Goal: Task Accomplishment & Management: Complete application form

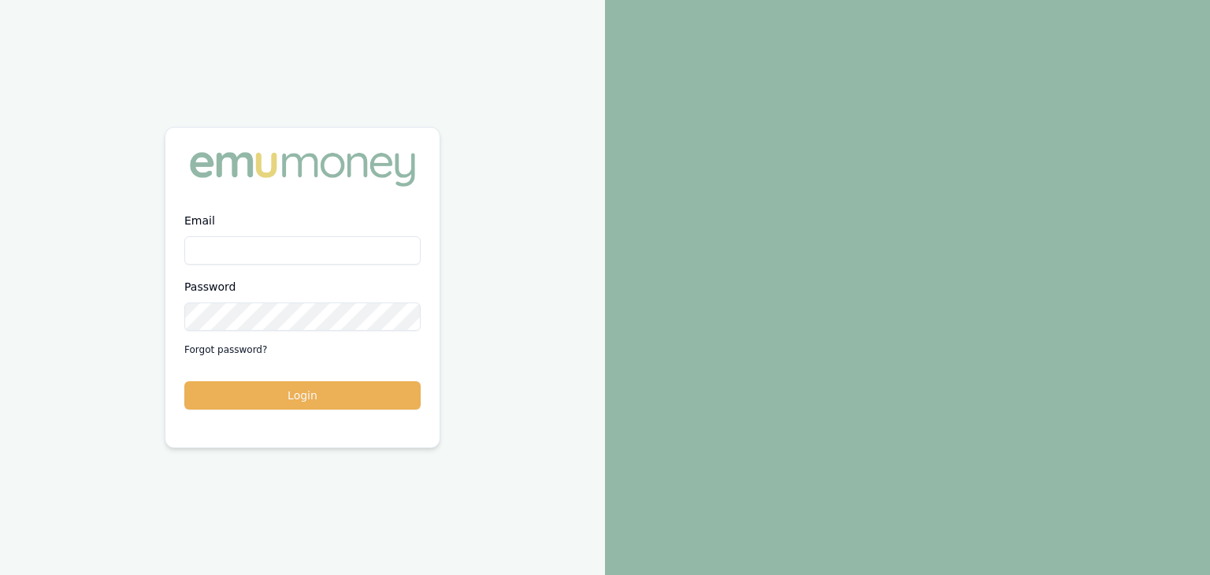
click at [218, 244] on input "Email" at bounding box center [302, 250] width 236 height 28
type input "baron.ketterman@emumoney.com.au"
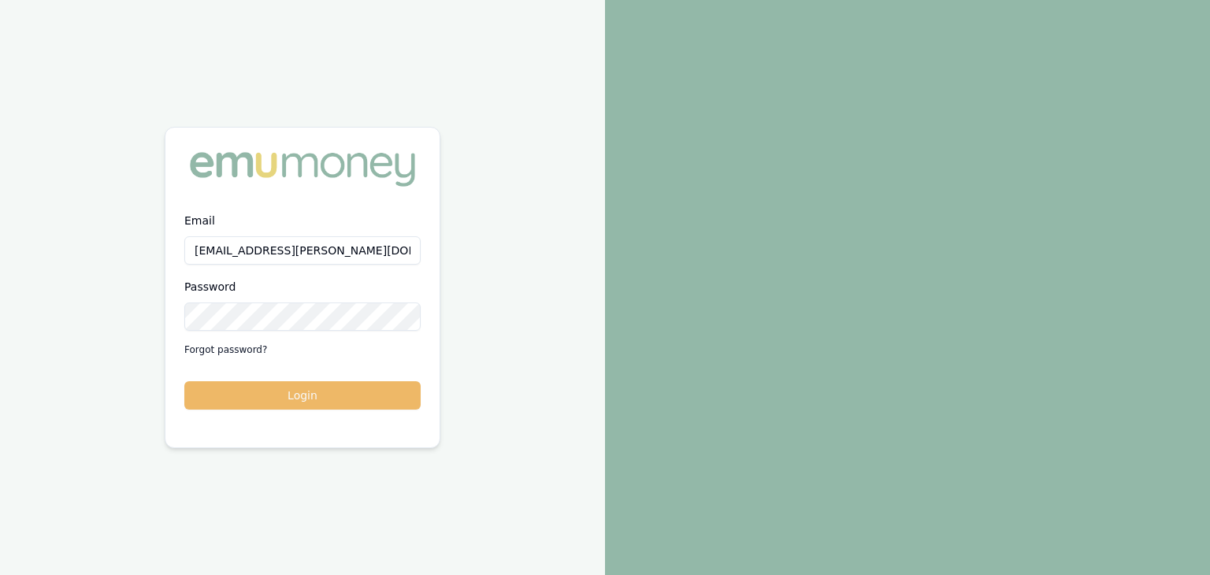
click at [306, 393] on button "Login" at bounding box center [302, 395] width 236 height 28
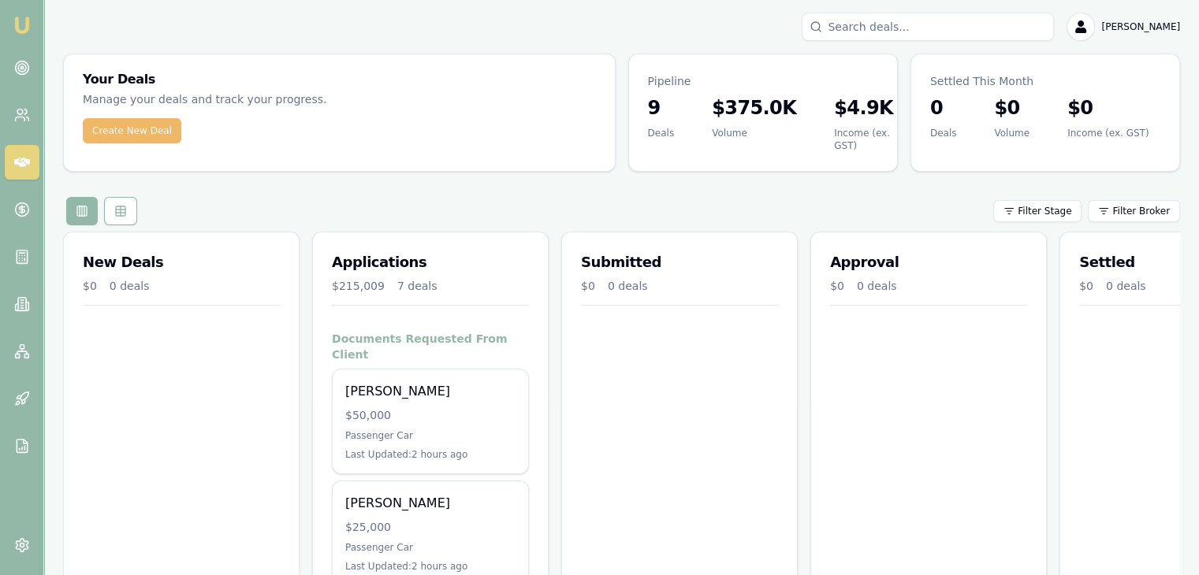
click at [129, 132] on button "Create New Deal" at bounding box center [132, 130] width 99 height 25
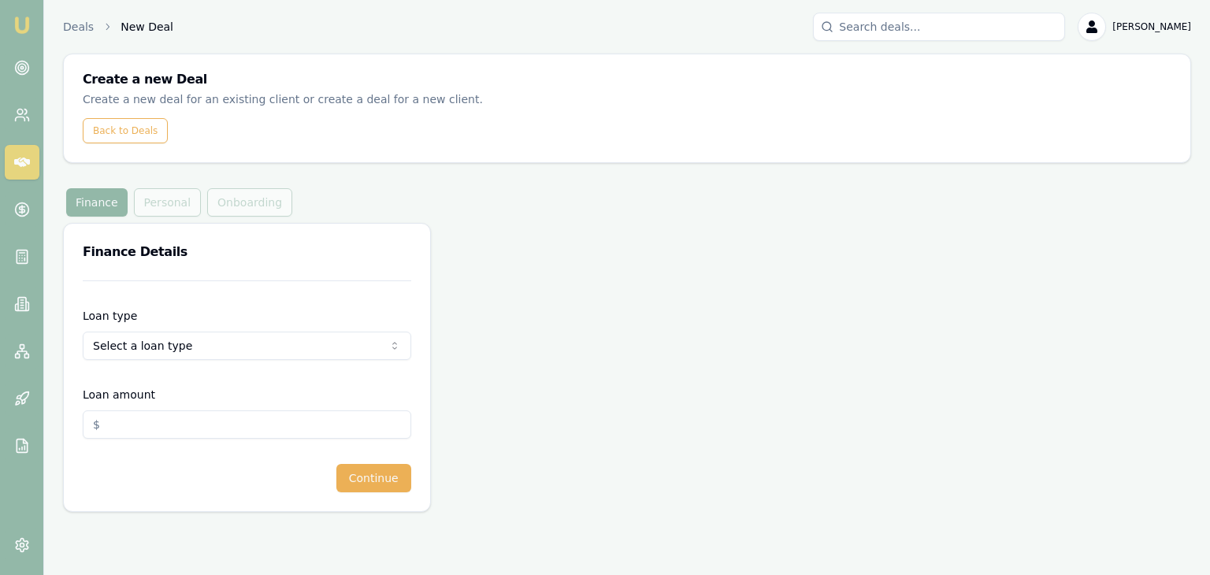
click at [139, 291] on form "Loan type Select a loan type Consumer Loan Consumer Asset Commercial Loan Comme…" at bounding box center [247, 387] width 329 height 212
click at [127, 346] on html "Emu Broker Deals New Deal [PERSON_NAME] Toggle Menu Create a new Deal Create a …" at bounding box center [605, 287] width 1210 height 575
select select "CONSUMER_ASSET"
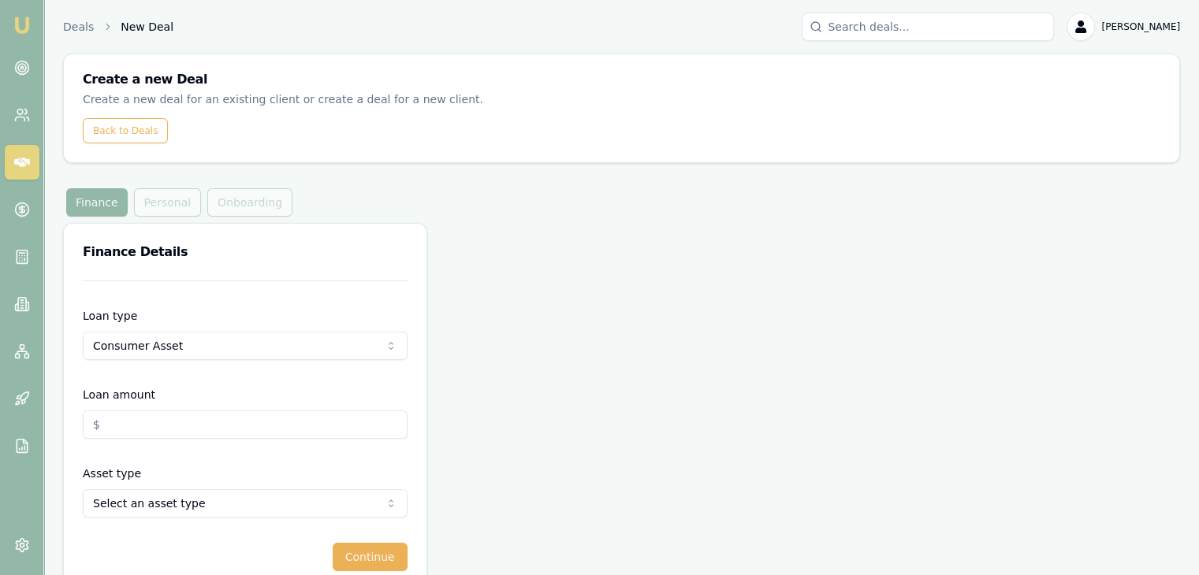
click at [117, 427] on input "Loan amount" at bounding box center [245, 425] width 325 height 28
type input "$28,000.00"
click at [148, 508] on html "Emu Broker Deals New Deal [PERSON_NAME] Toggle Menu Create a new Deal Create a …" at bounding box center [605, 287] width 1210 height 575
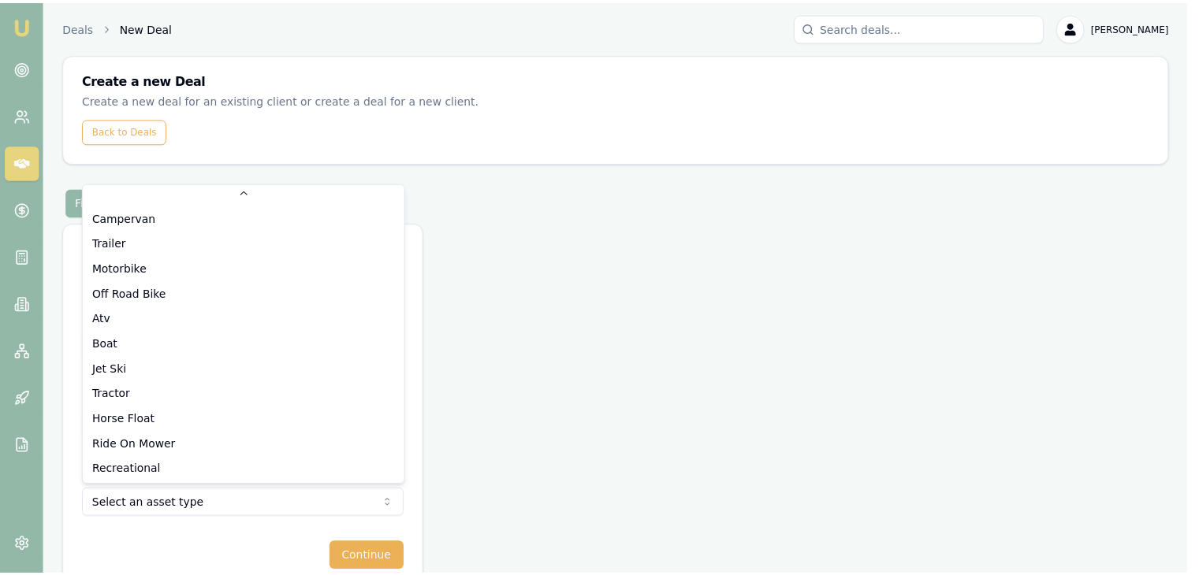
scroll to position [101, 0]
select select "JET_SKI"
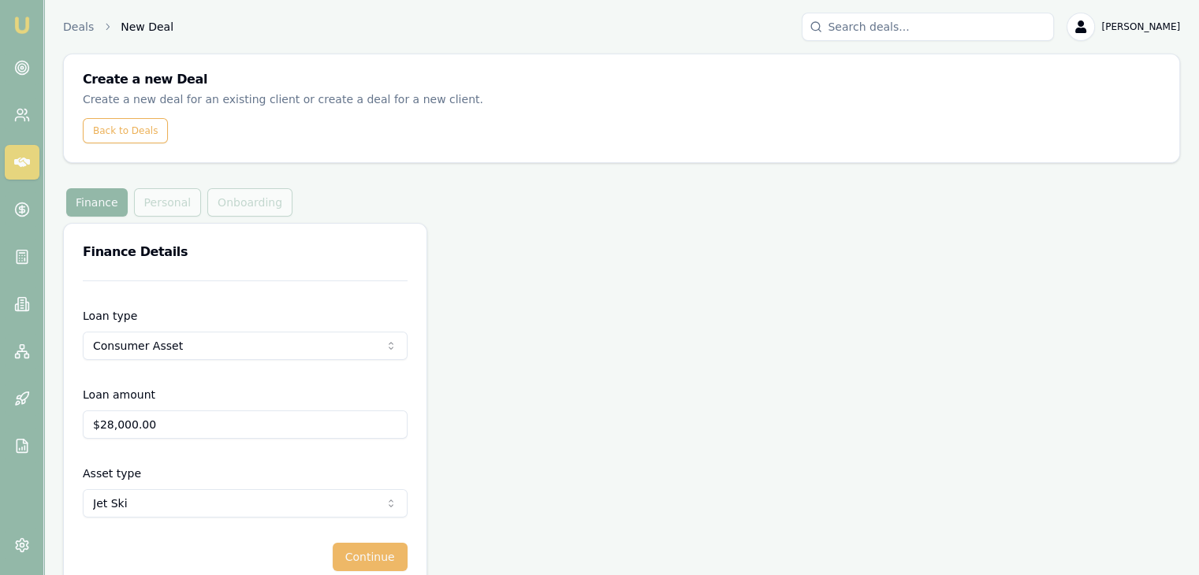
click at [372, 555] on button "Continue" at bounding box center [370, 557] width 75 height 28
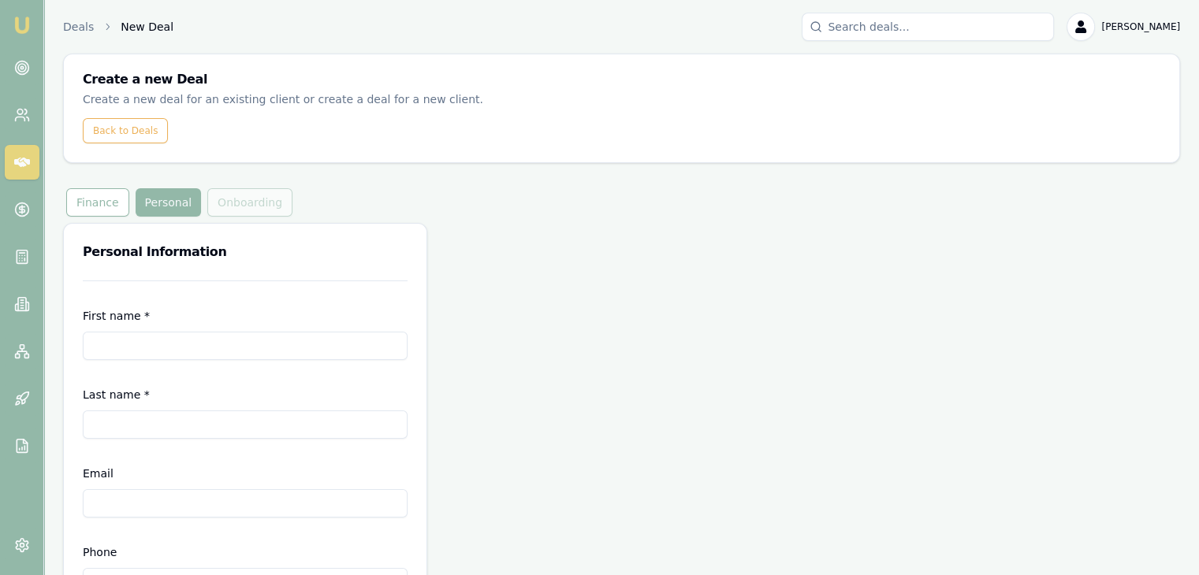
click at [139, 344] on input "First name *" at bounding box center [245, 346] width 325 height 28
type input "[PERSON_NAME]"
type input "Ney"
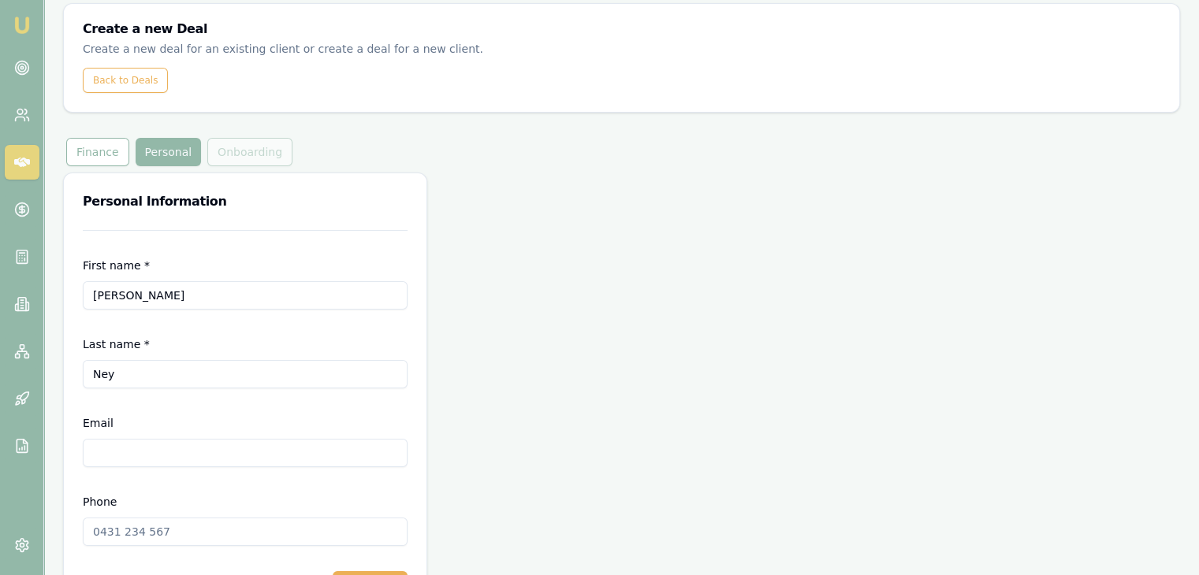
scroll to position [106, 0]
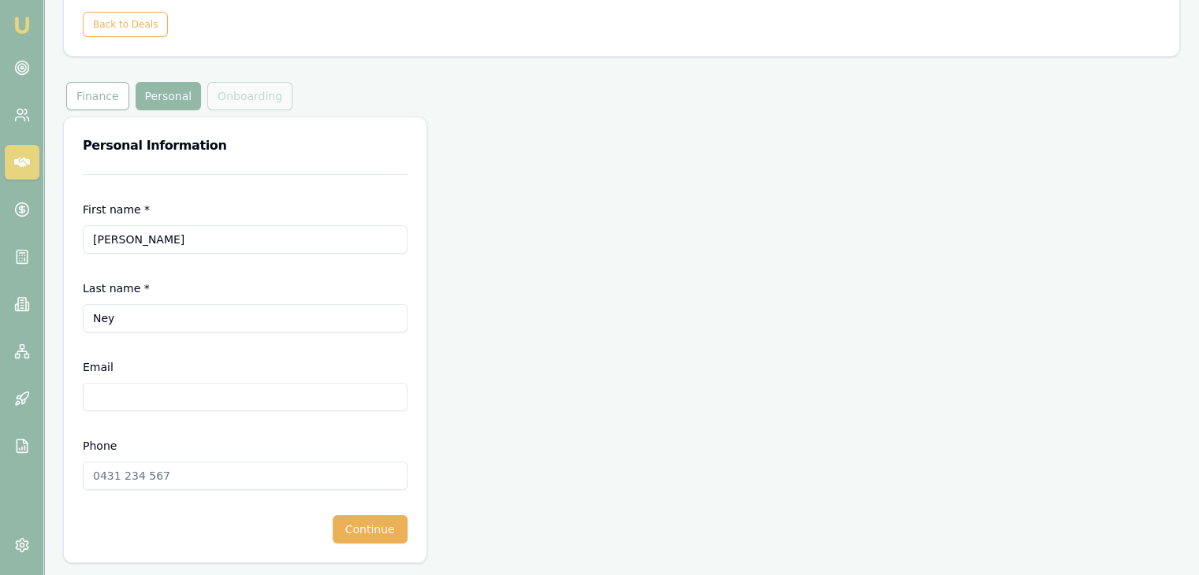
click at [95, 478] on input "Phone" at bounding box center [245, 476] width 325 height 28
type input "0407 742 267"
click at [104, 401] on input "Email" at bounding box center [245, 397] width 325 height 28
type input "[EMAIL_ADDRESS][DOMAIN_NAME]"
click at [371, 527] on button "Continue" at bounding box center [370, 529] width 75 height 28
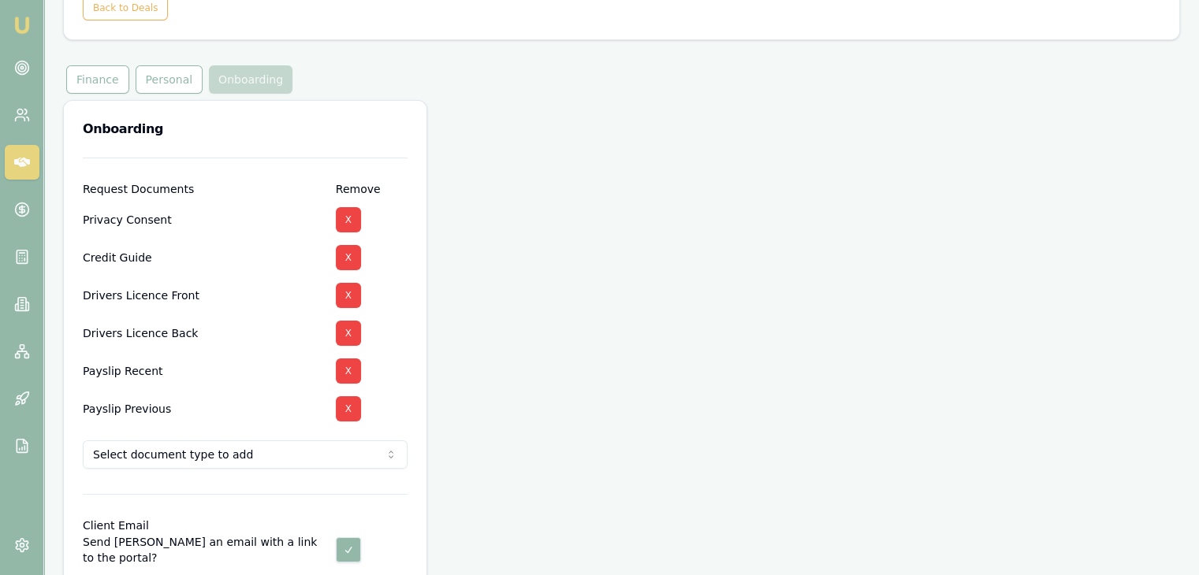
scroll to position [202, 0]
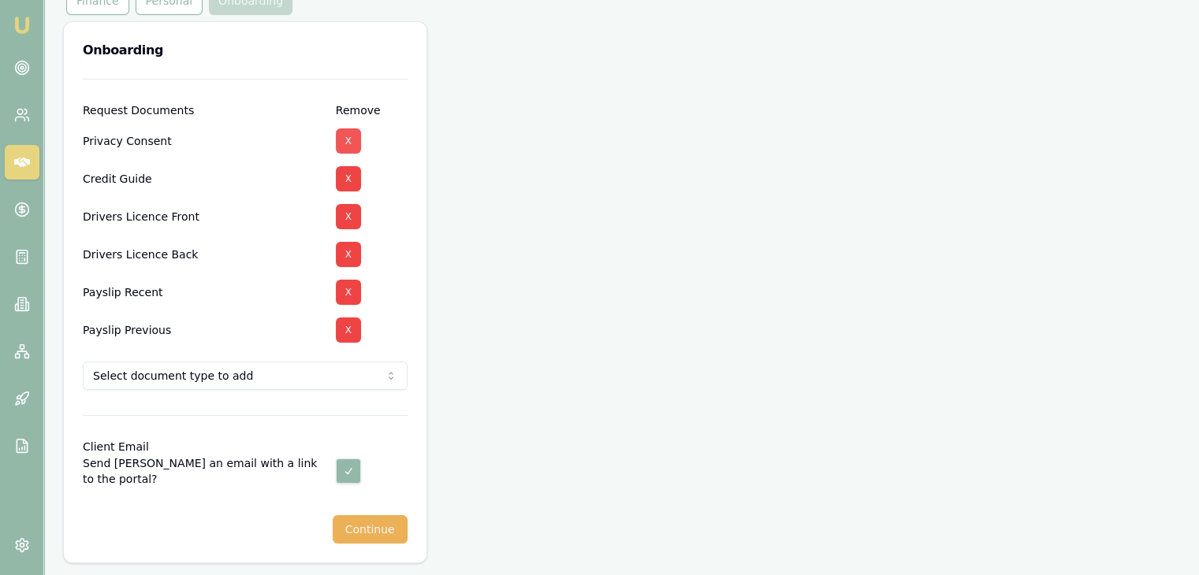
click at [348, 139] on button "X" at bounding box center [348, 140] width 25 height 25
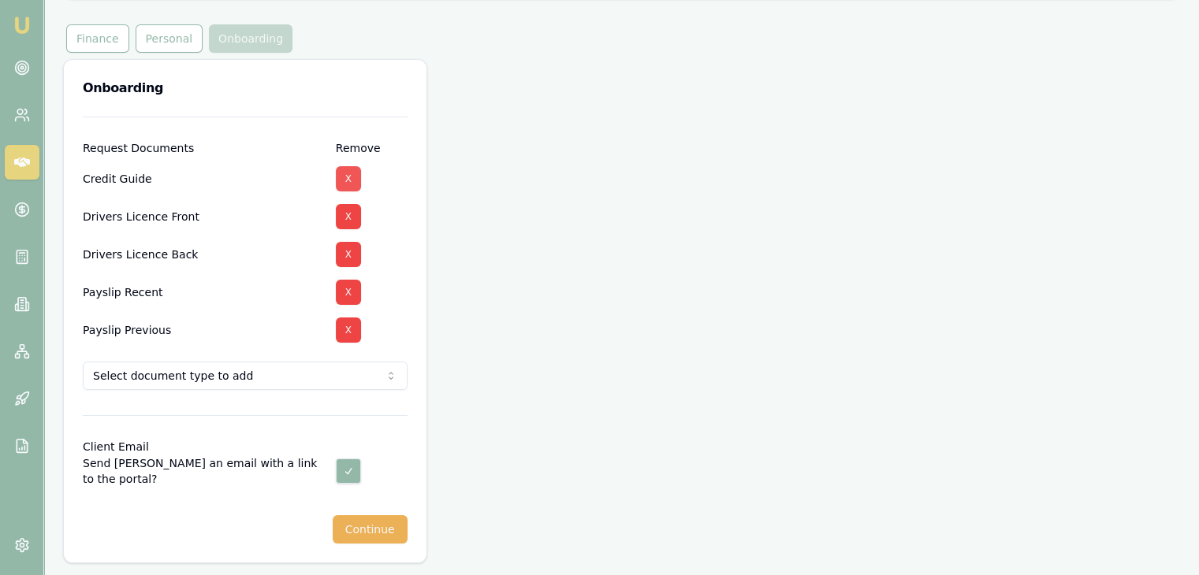
click at [350, 177] on button "X" at bounding box center [348, 178] width 25 height 25
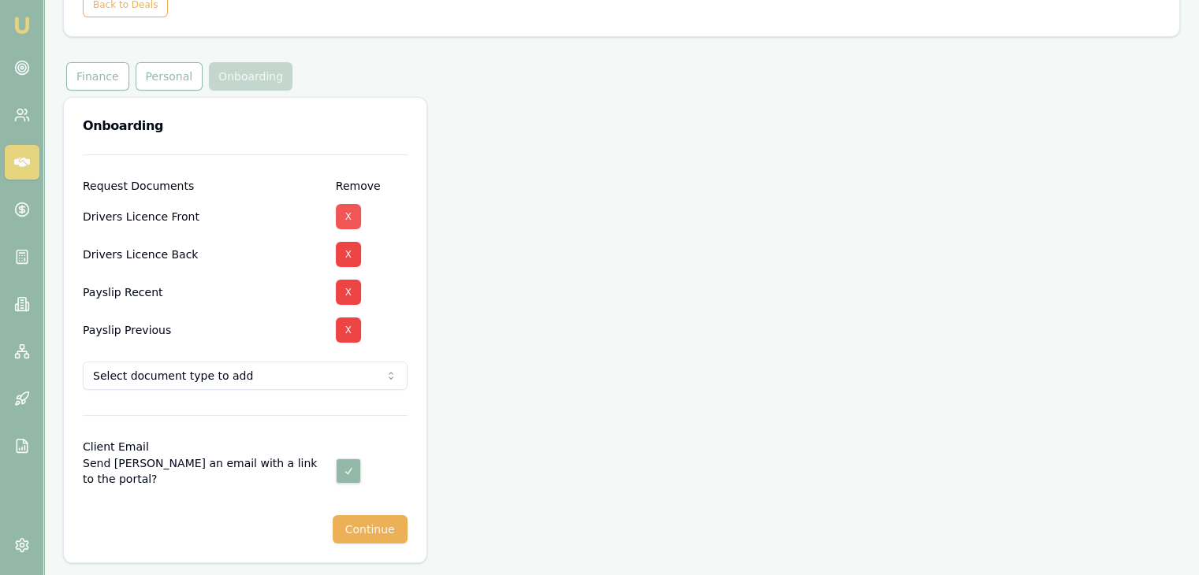
click at [345, 216] on button "X" at bounding box center [348, 216] width 25 height 25
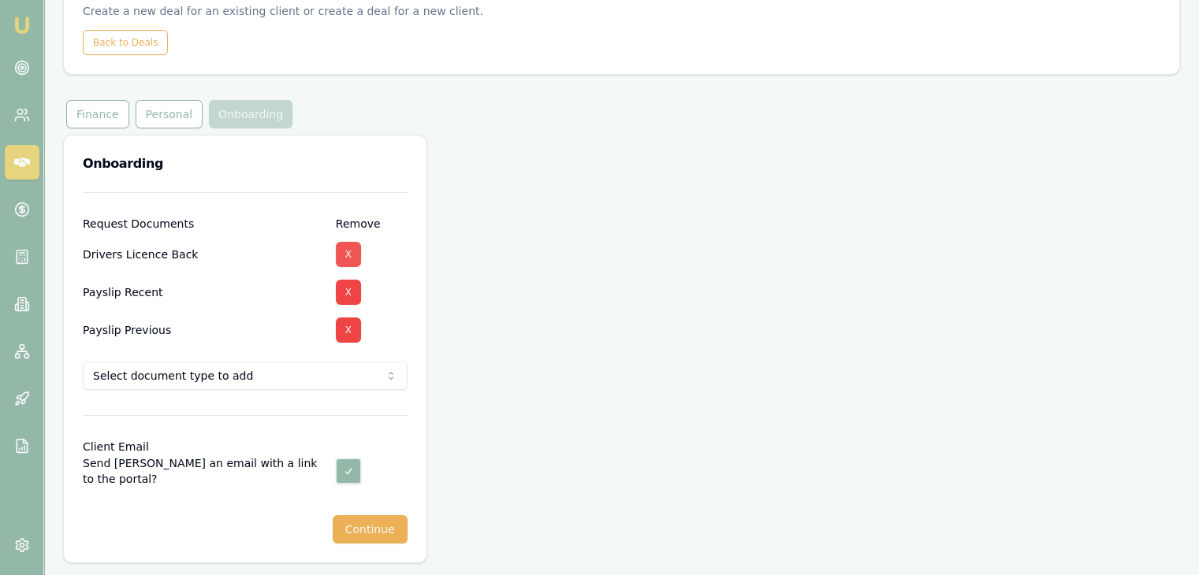
click at [350, 258] on button "X" at bounding box center [348, 254] width 25 height 25
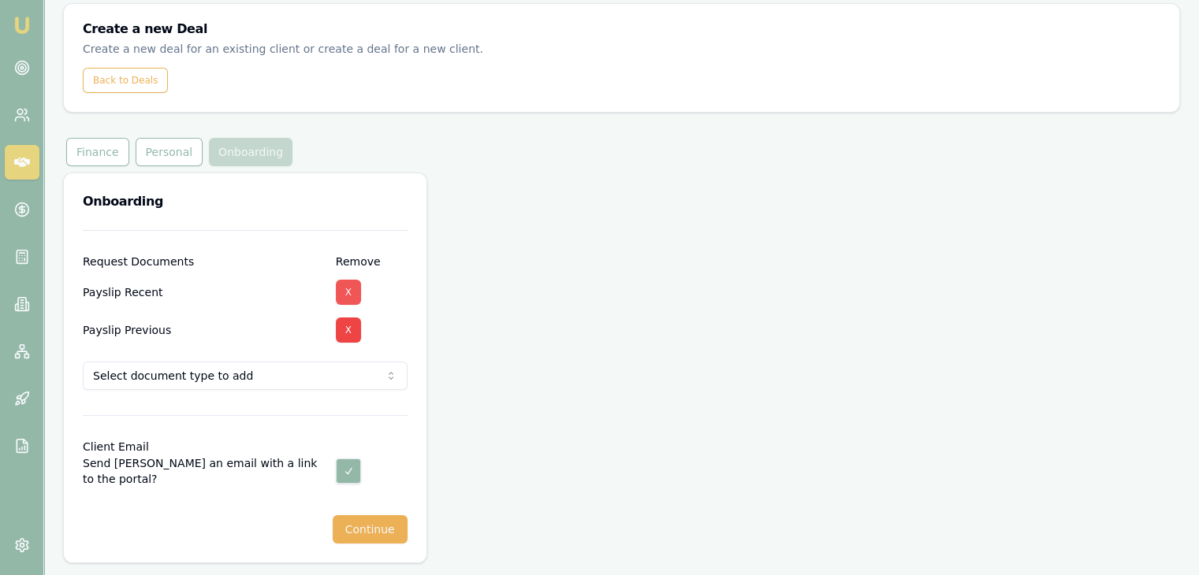
click at [345, 302] on button "X" at bounding box center [348, 292] width 25 height 25
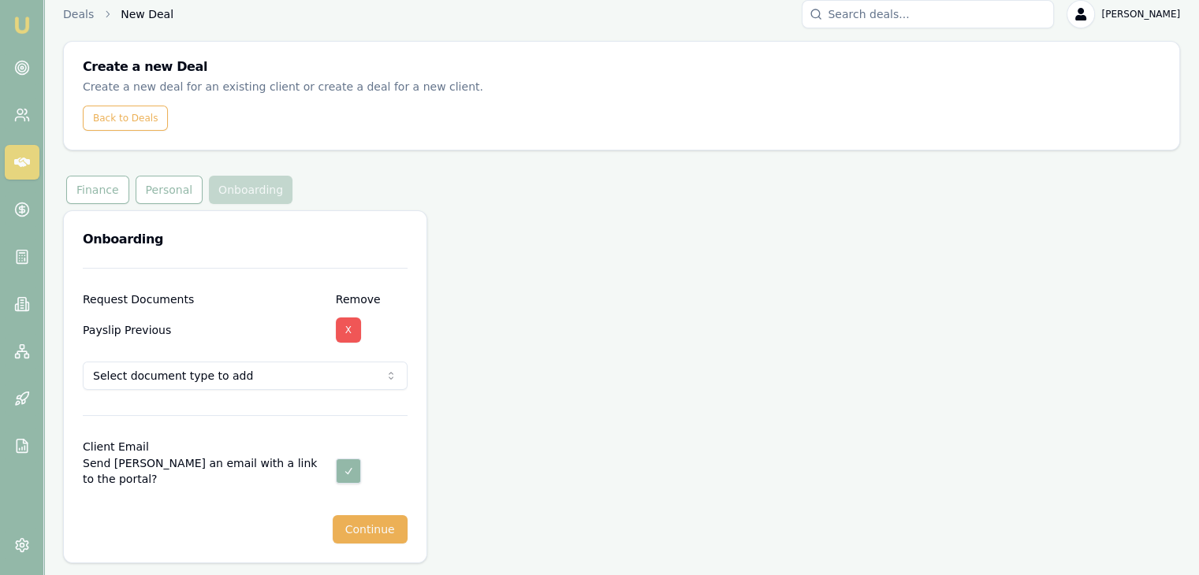
click at [347, 329] on button "X" at bounding box center [348, 330] width 25 height 25
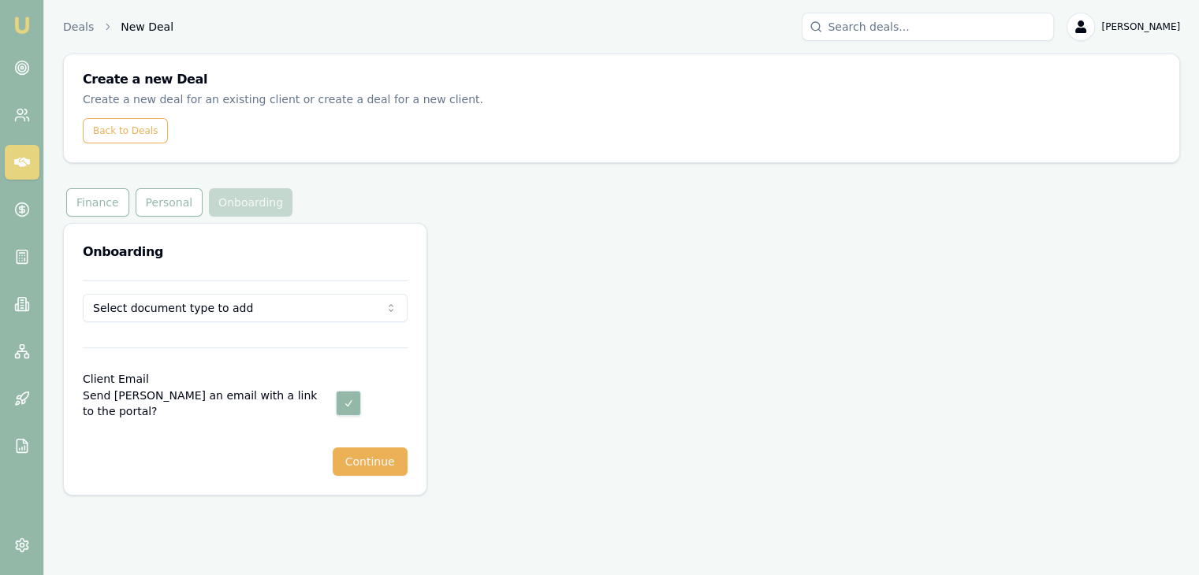
scroll to position [0, 0]
click at [379, 464] on button "Continue" at bounding box center [373, 462] width 75 height 28
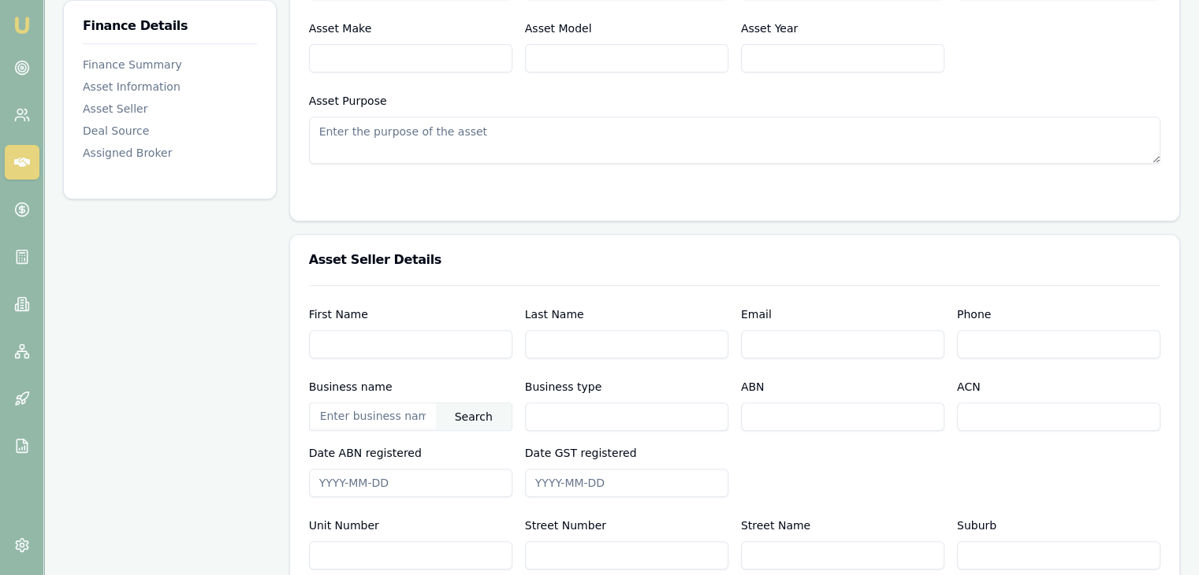
scroll to position [630, 0]
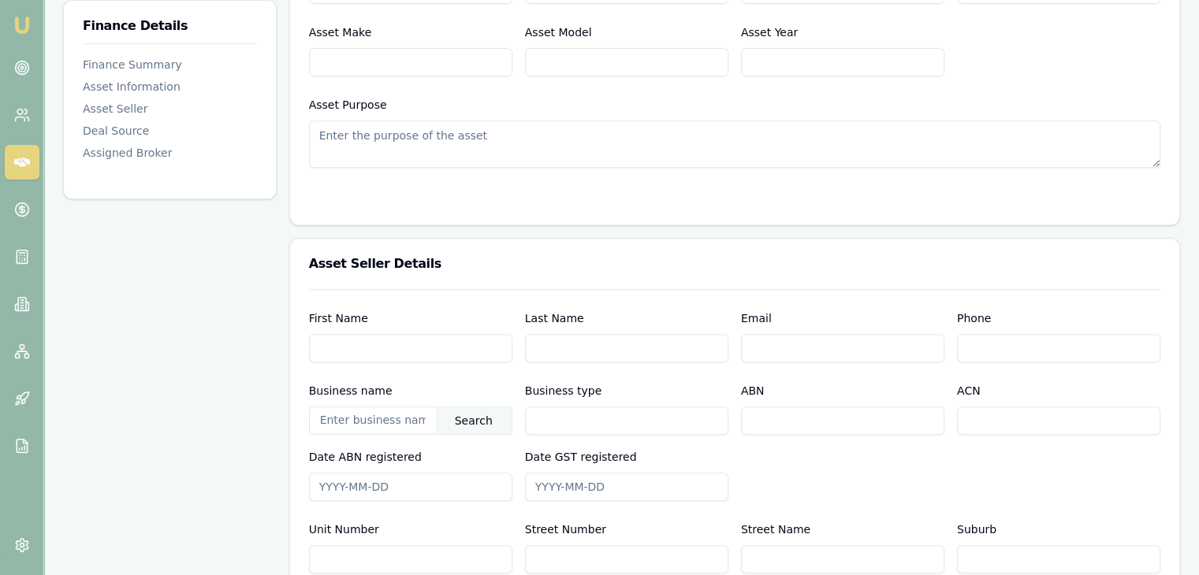
click at [355, 353] on input "First Name" at bounding box center [410, 348] width 203 height 28
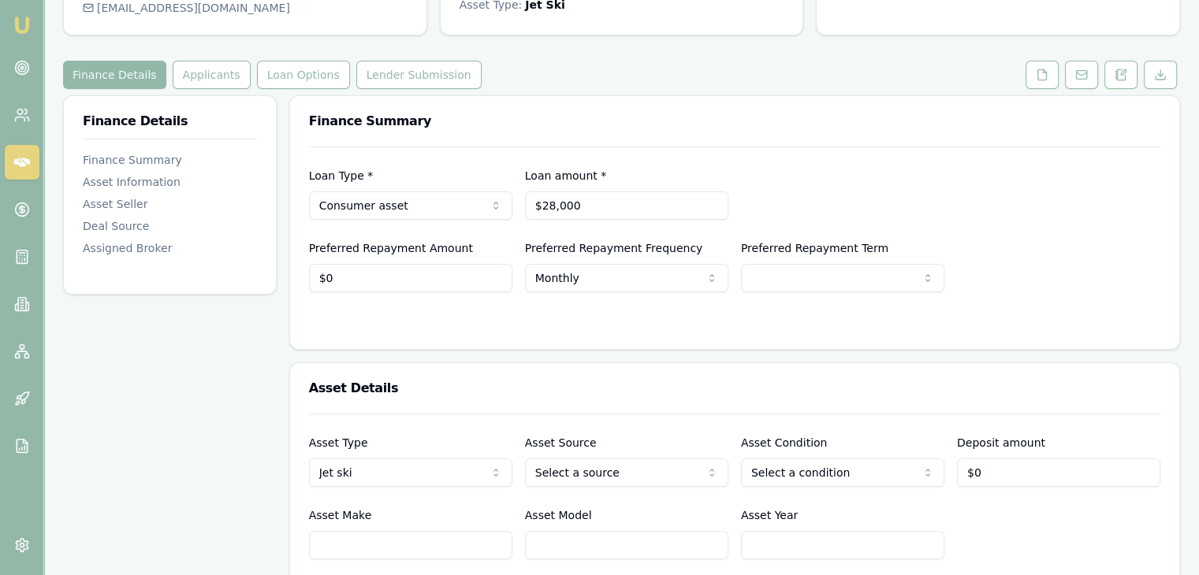
scroll to position [236, 0]
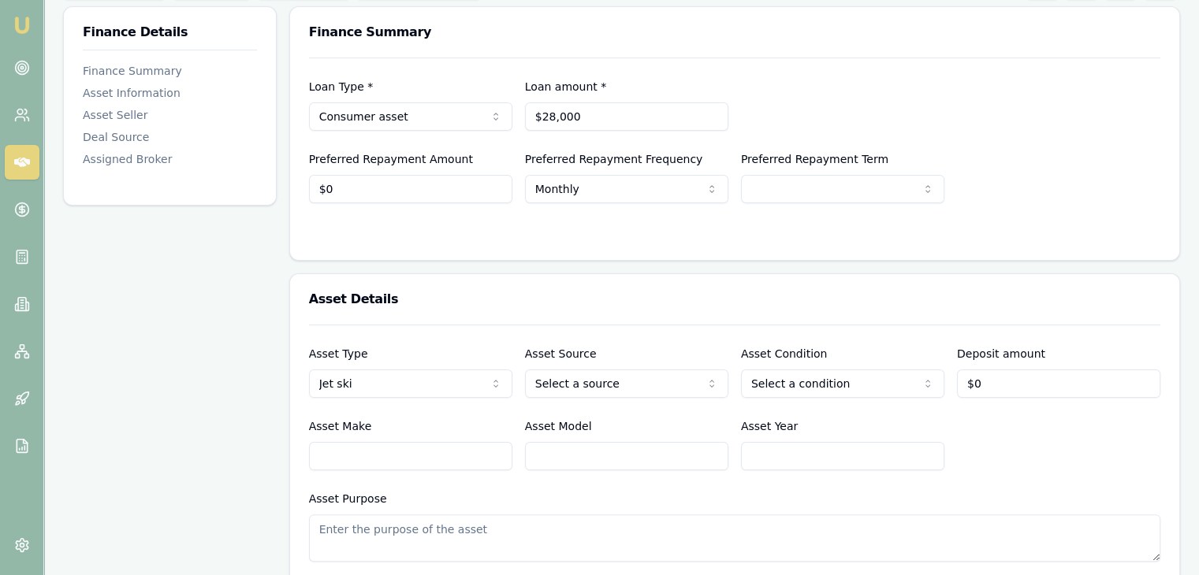
click at [590, 339] on html "Emu Broker Deals View D-7V7D9VLHGF [PERSON_NAME] Toggle Menu Customer [PERSON_N…" at bounding box center [599, 51] width 1199 height 575
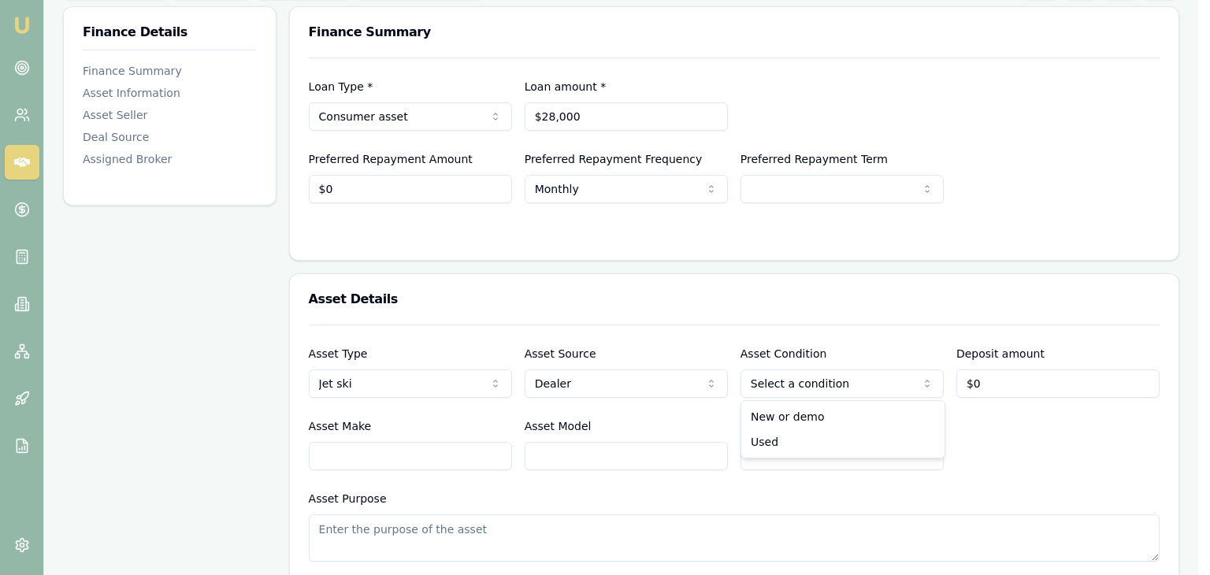
click at [786, 339] on html "Emu Broker Deals View D-7V7D9VLHGF [PERSON_NAME] Toggle Menu Customer [PERSON_N…" at bounding box center [605, 51] width 1210 height 575
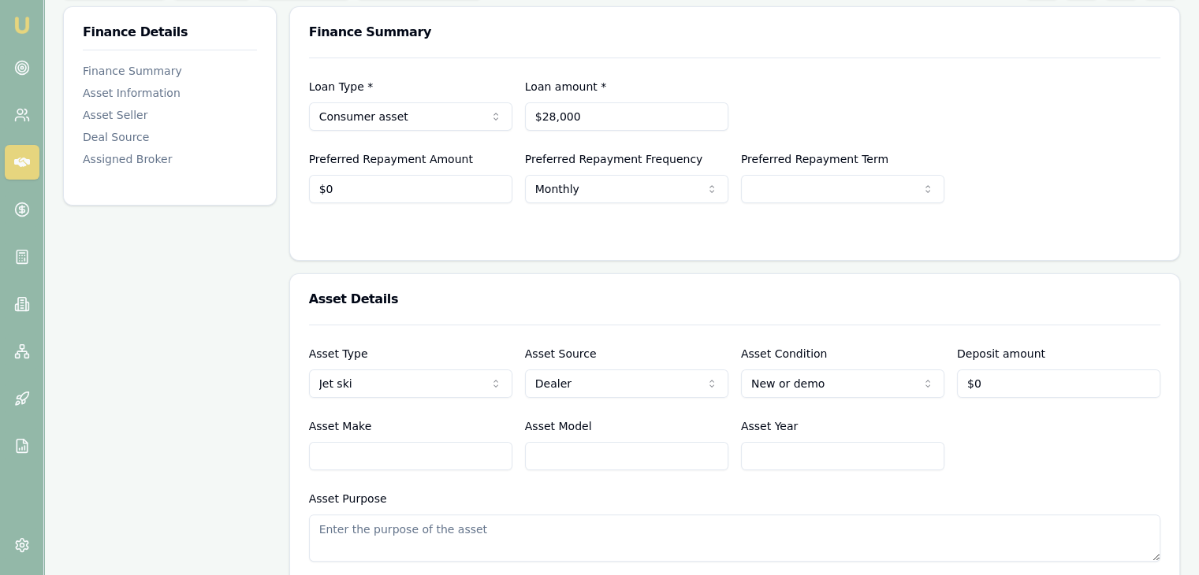
click at [769, 451] on input "Asset Year" at bounding box center [842, 456] width 203 height 28
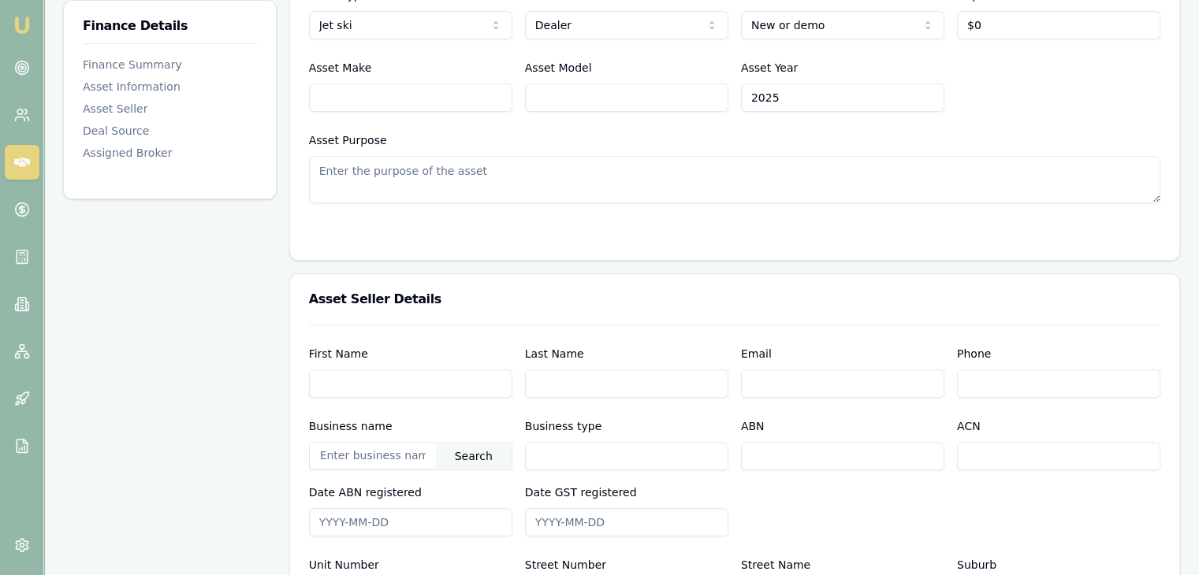
scroll to position [630, 0]
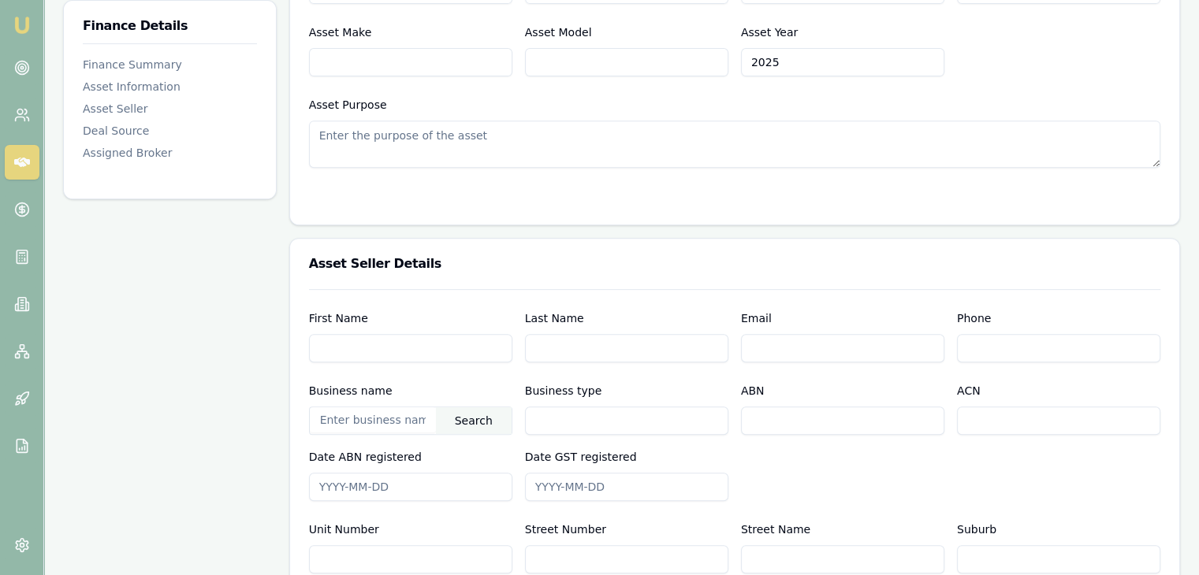
type input "2025"
click at [347, 423] on input "text" at bounding box center [373, 419] width 126 height 25
click at [467, 421] on div "Search" at bounding box center [474, 420] width 76 height 27
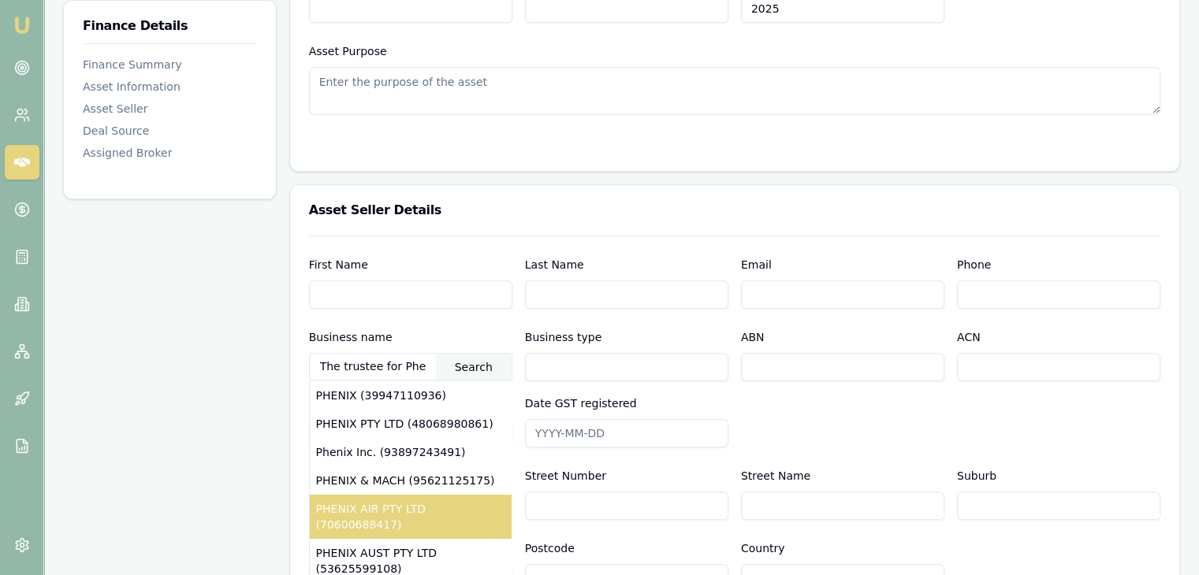
scroll to position [709, 0]
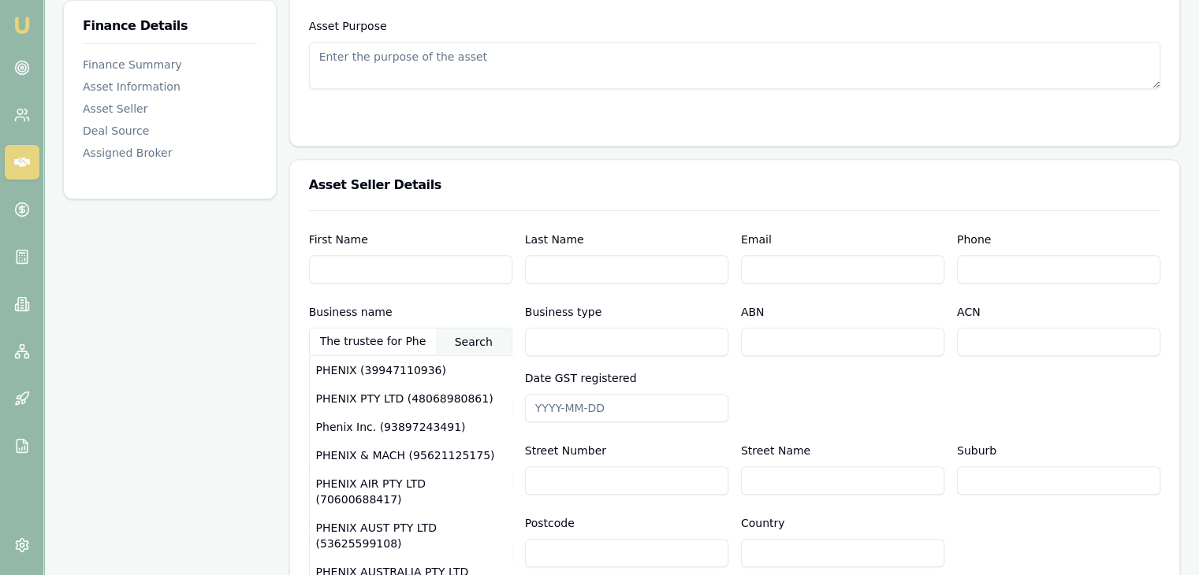
click at [457, 278] on input "First Name" at bounding box center [410, 269] width 203 height 28
click at [195, 338] on div "Finance Details Finance Summary Asset Information Asset Seller Deal Source Assi…" at bounding box center [170, 281] width 214 height 1496
click at [225, 403] on div "Finance Details Finance Summary Asset Information Asset Seller Deal Source Assi…" at bounding box center [170, 281] width 214 height 1496
click at [433, 344] on input "The trustee for Phenix" at bounding box center [373, 341] width 126 height 25
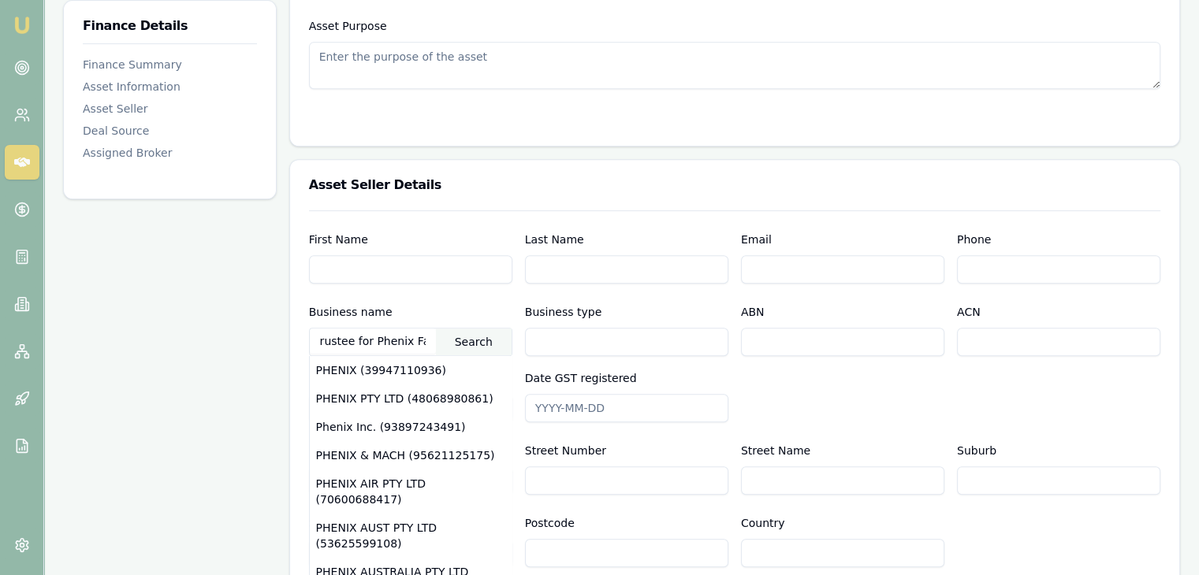
click at [475, 336] on div "Search" at bounding box center [474, 342] width 76 height 27
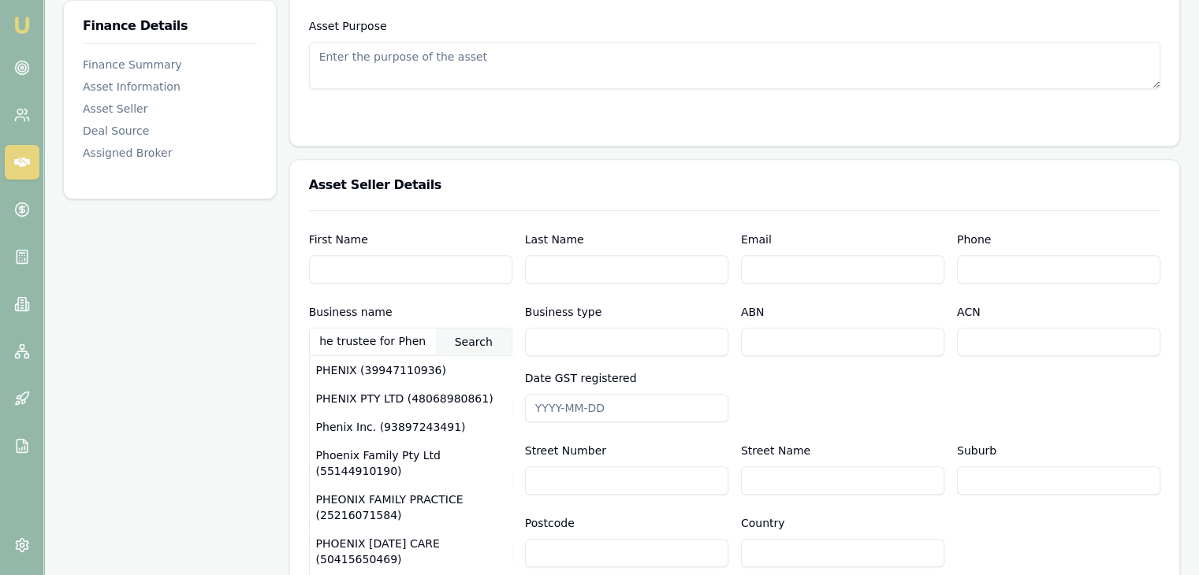
scroll to position [0, 0]
drag, startPoint x: 432, startPoint y: 340, endPoint x: 232, endPoint y: 354, distance: 199.9
click at [232, 354] on div "Finance Details Finance Summary Asset Information Asset Seller Deal Source Assi…" at bounding box center [621, 281] width 1117 height 1496
click at [187, 253] on div "Finance Details Finance Summary Asset Information Asset Seller Deal Source Assi…" at bounding box center [170, 281] width 214 height 1496
click at [393, 340] on input "Phoenix Power amily" at bounding box center [373, 341] width 126 height 25
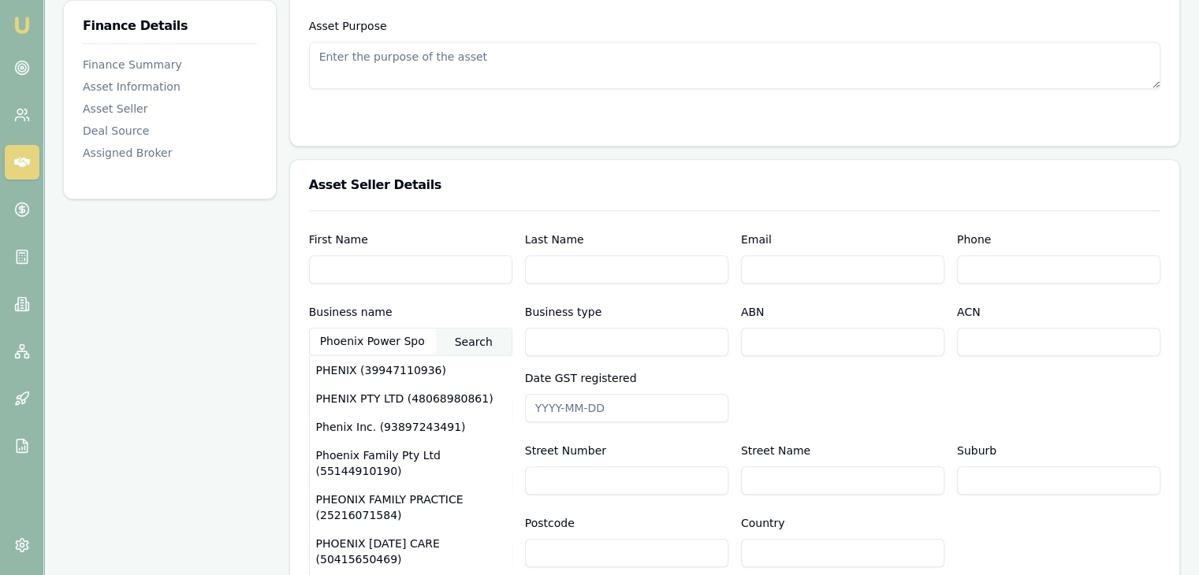
click at [478, 341] on div "Search" at bounding box center [474, 342] width 76 height 27
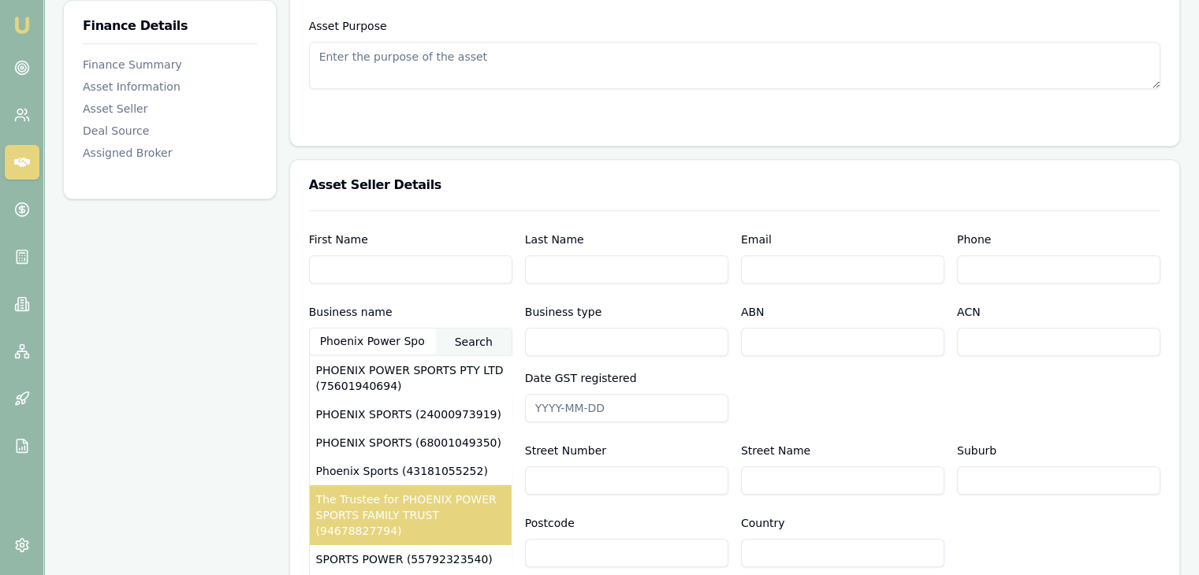
click at [403, 507] on div "The Trustee for PHOENIX POWER SPORTS FAMILY TRUST (94678827794)" at bounding box center [411, 515] width 202 height 60
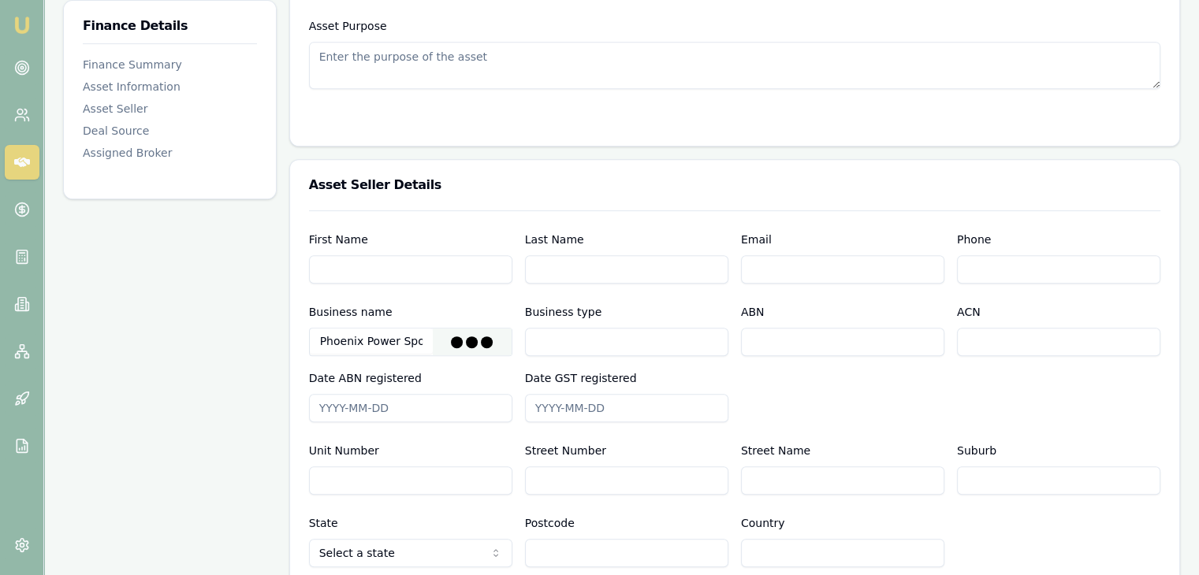
type input "The Trustee for PHOENIX POWER SPORTS FAMILY TRUST"
type input "Discretionary Trading Trust"
type input "94678827794"
type input "[DATE]"
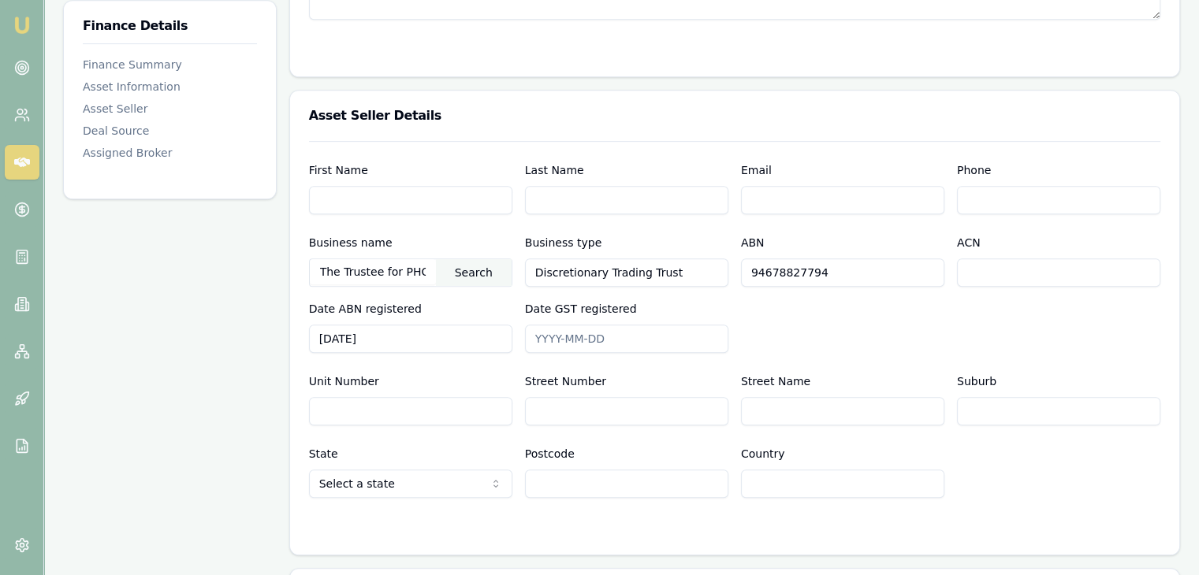
scroll to position [788, 0]
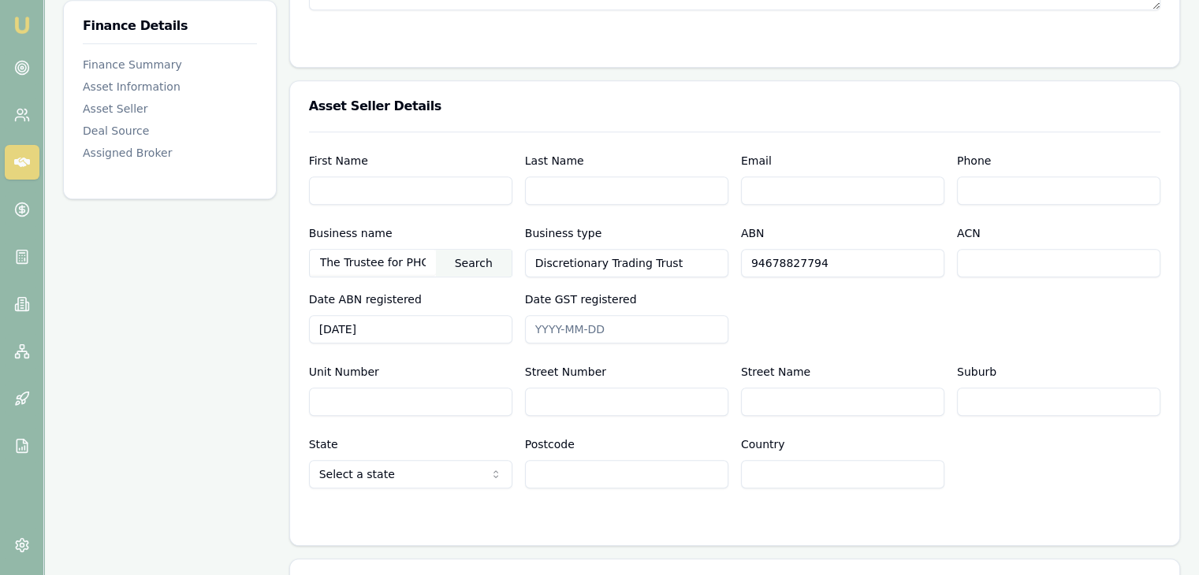
click at [472, 258] on div "Search" at bounding box center [474, 263] width 76 height 27
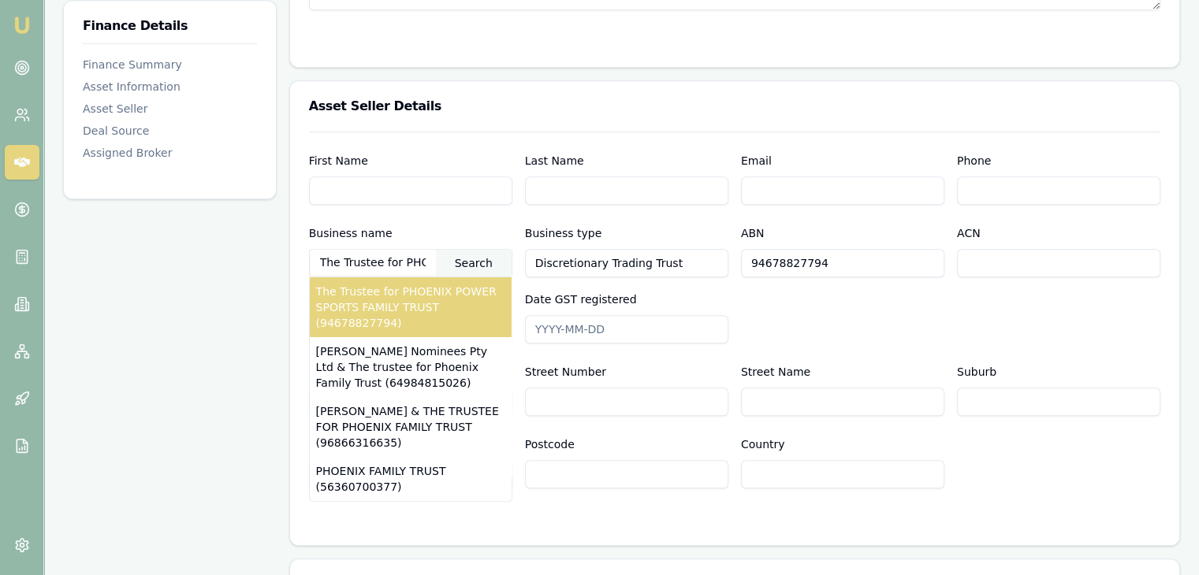
click at [433, 318] on div "The Trustee for PHOENIX POWER SPORTS FAMILY TRUST (94678827794)" at bounding box center [411, 307] width 202 height 60
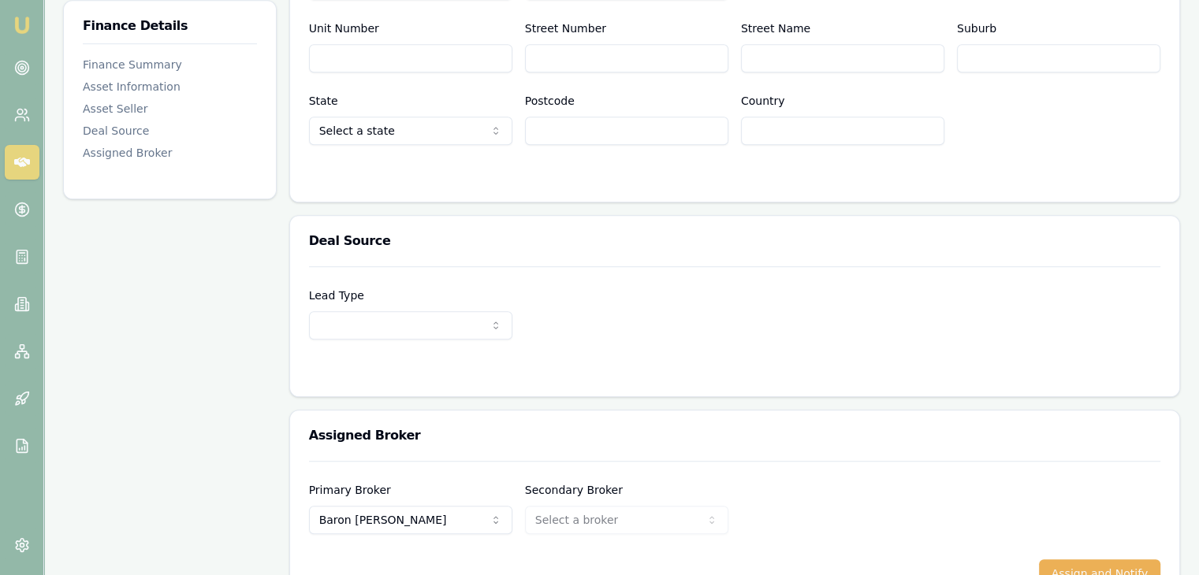
scroll to position [1175, 0]
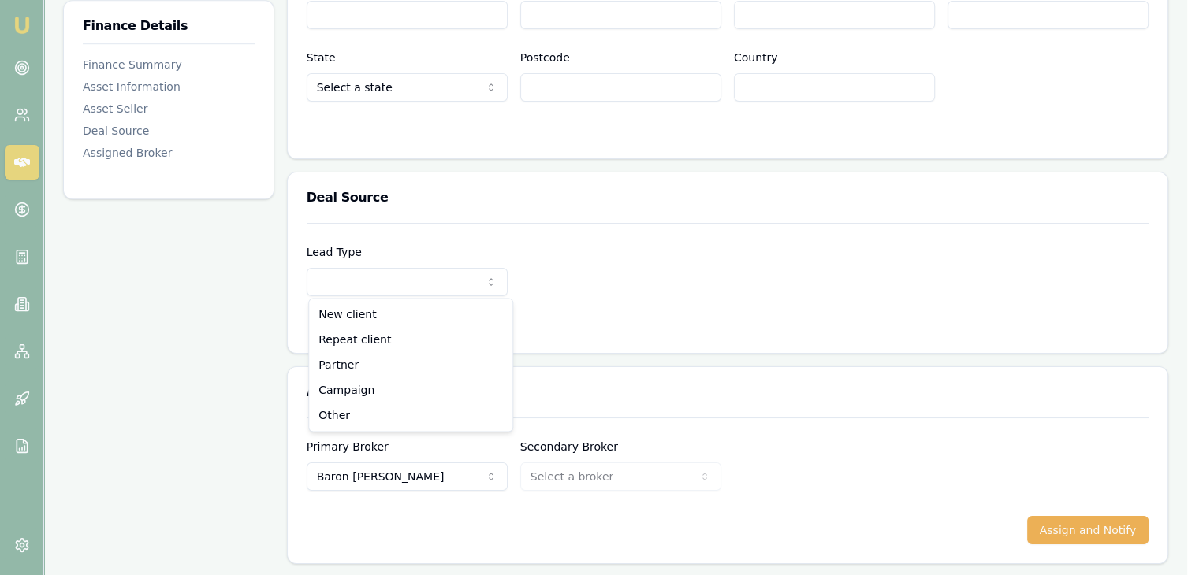
select select "PARTNER"
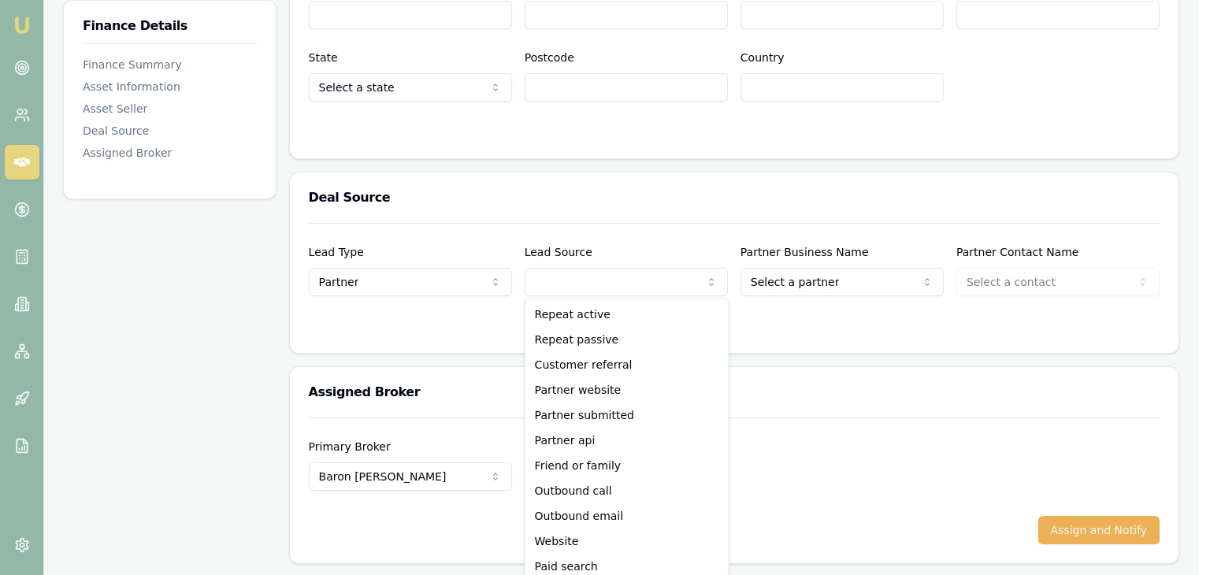
select select "CUSTOMER_REFERRAL"
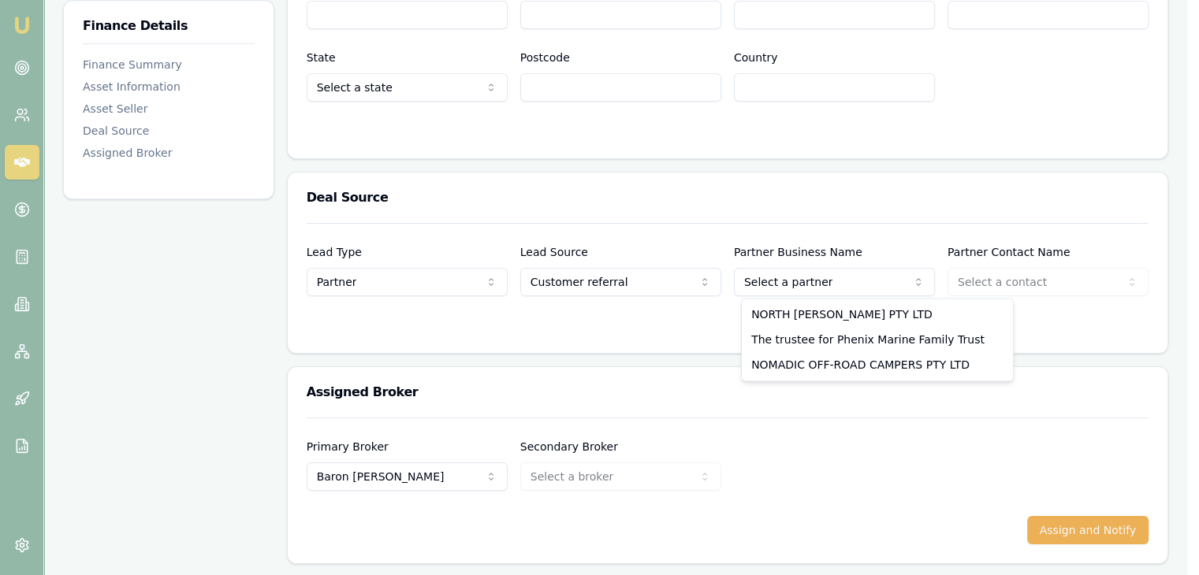
select select "The trustee for Phenix Marine Family Trust"
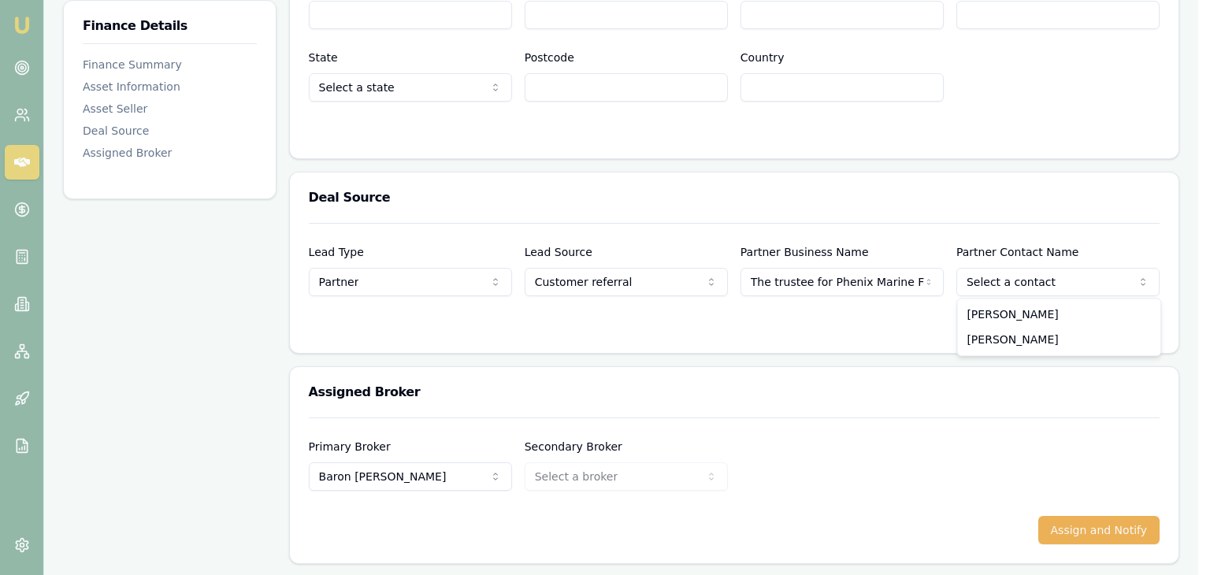
select select "[PERSON_NAME]"
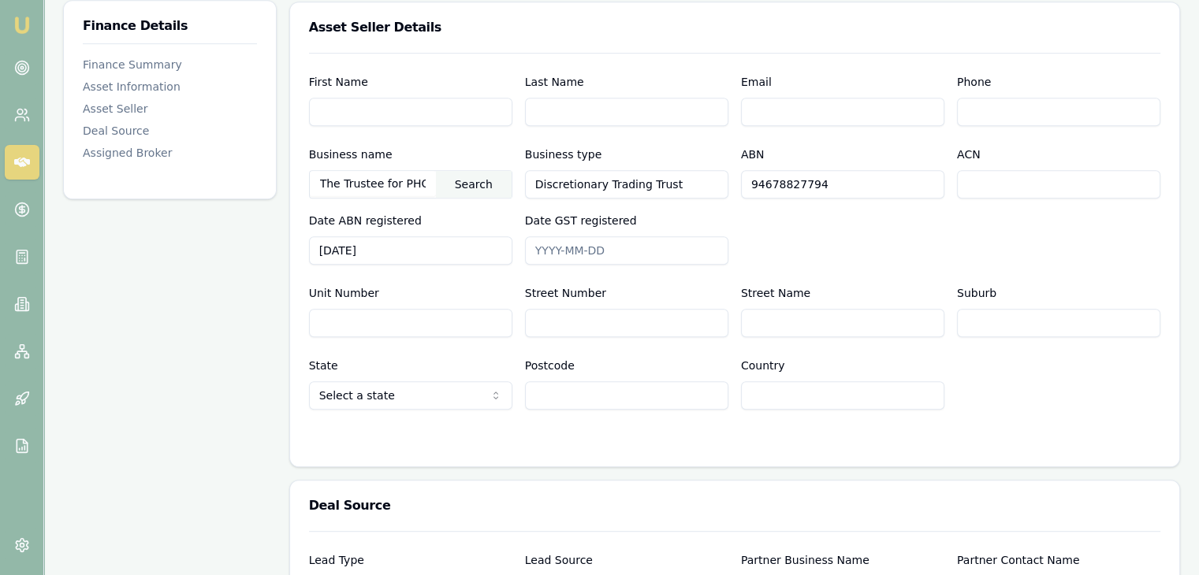
scroll to position [860, 0]
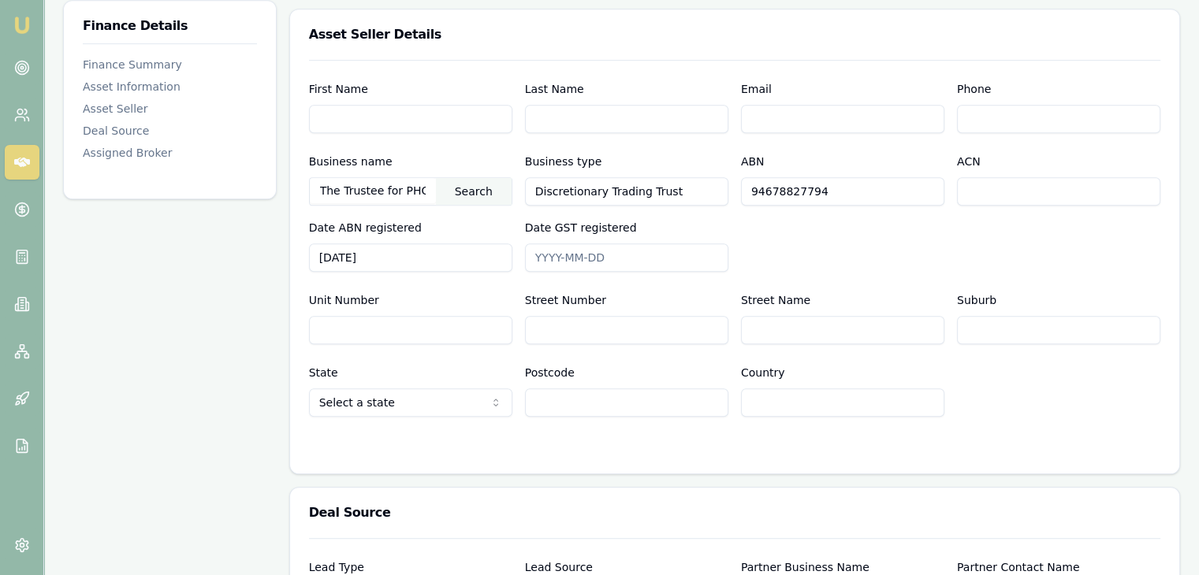
click at [435, 194] on input "The Trustee for PHOENIX POWER SPORTS FAMILY TRUST" at bounding box center [373, 190] width 126 height 25
click at [472, 195] on div "Search" at bounding box center [474, 191] width 76 height 27
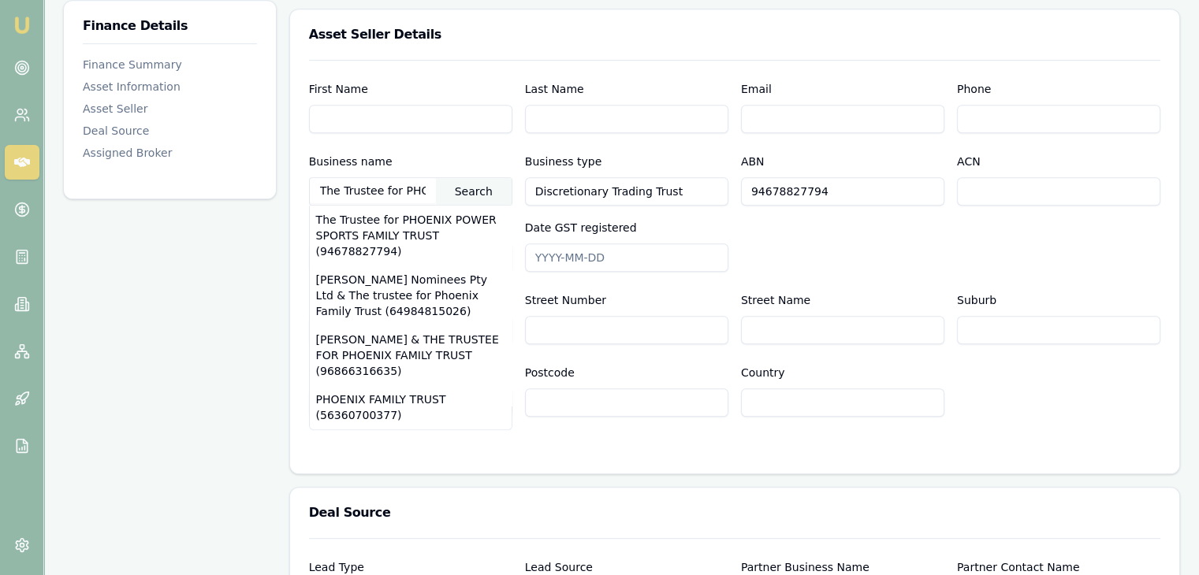
click at [416, 188] on input "The Trustee for PHOENIX POWER SPORTS FAMILY TRUST" at bounding box center [373, 190] width 126 height 25
click at [477, 187] on div "Search" at bounding box center [474, 191] width 76 height 27
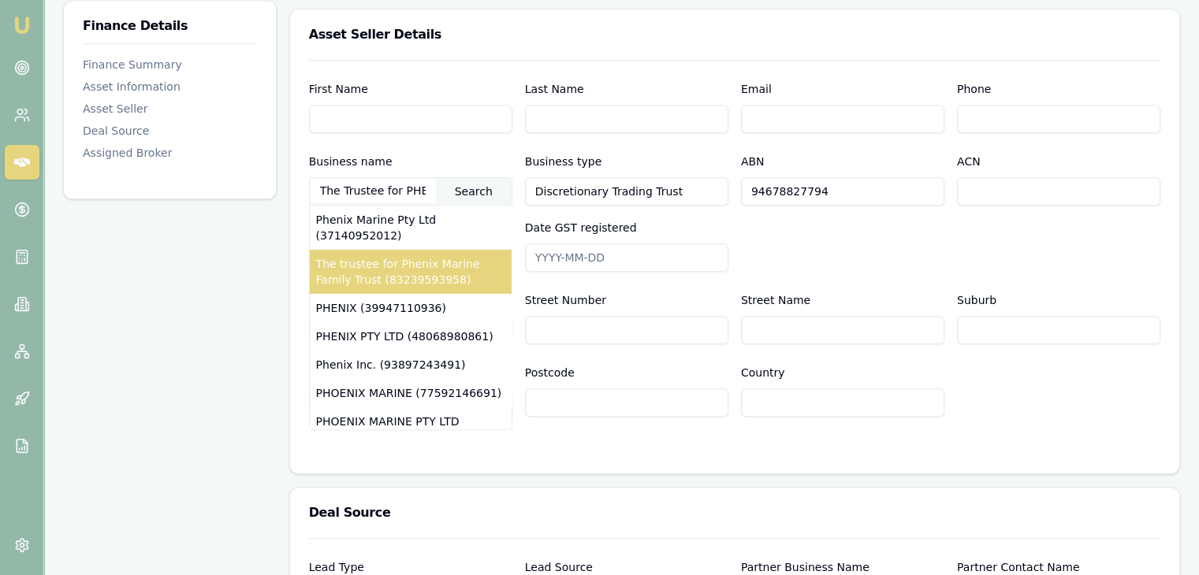
click at [417, 271] on div "The trustee for Phenix Marine Family Trust (83239593958)" at bounding box center [411, 272] width 202 height 44
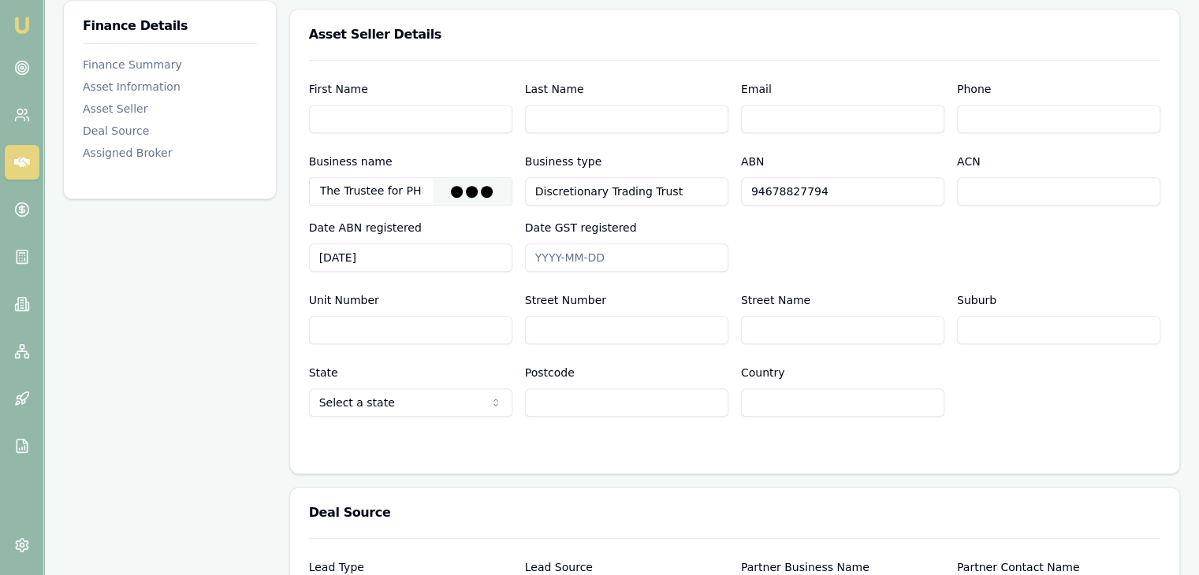
type input "The trustee for Phenix Marine Family Trust"
type input "83239593958"
type input "[DATE]"
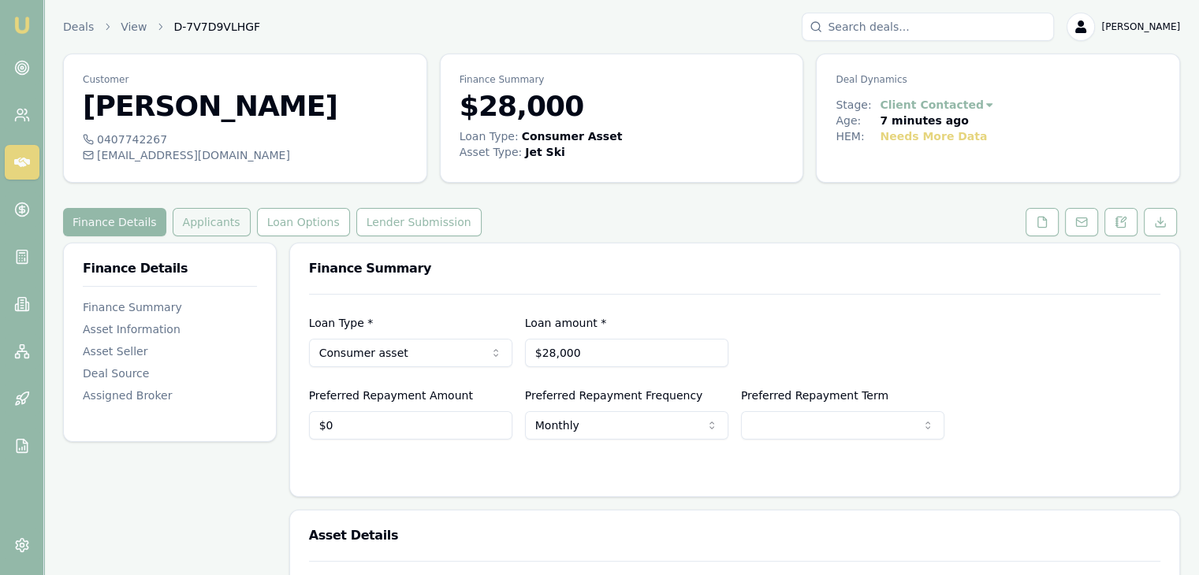
click at [197, 226] on button "Applicants" at bounding box center [212, 222] width 78 height 28
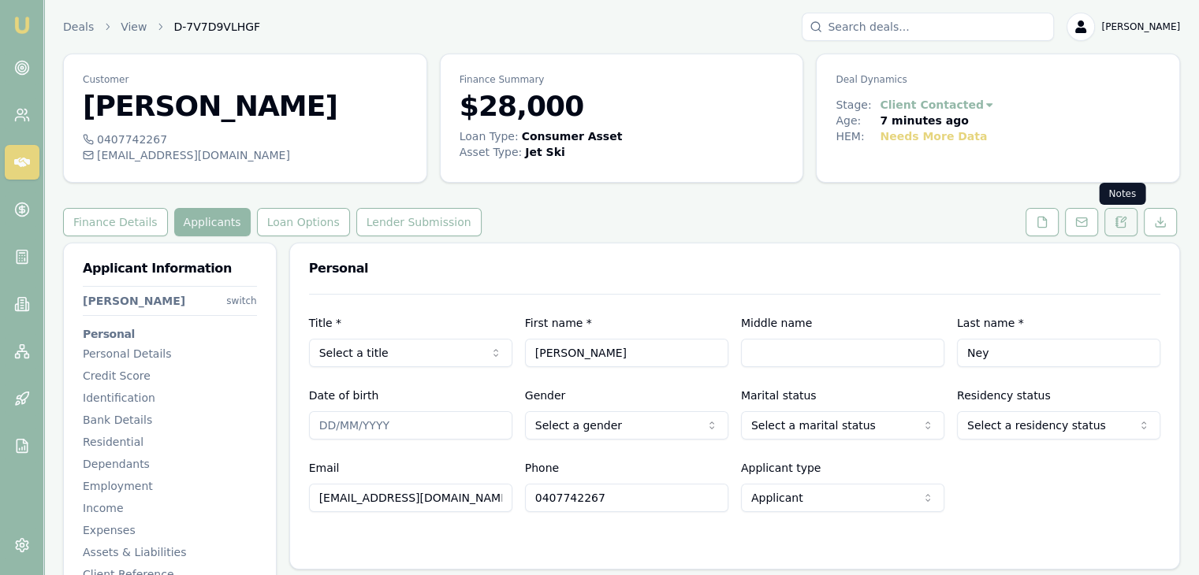
click at [1125, 222] on icon at bounding box center [1121, 222] width 9 height 10
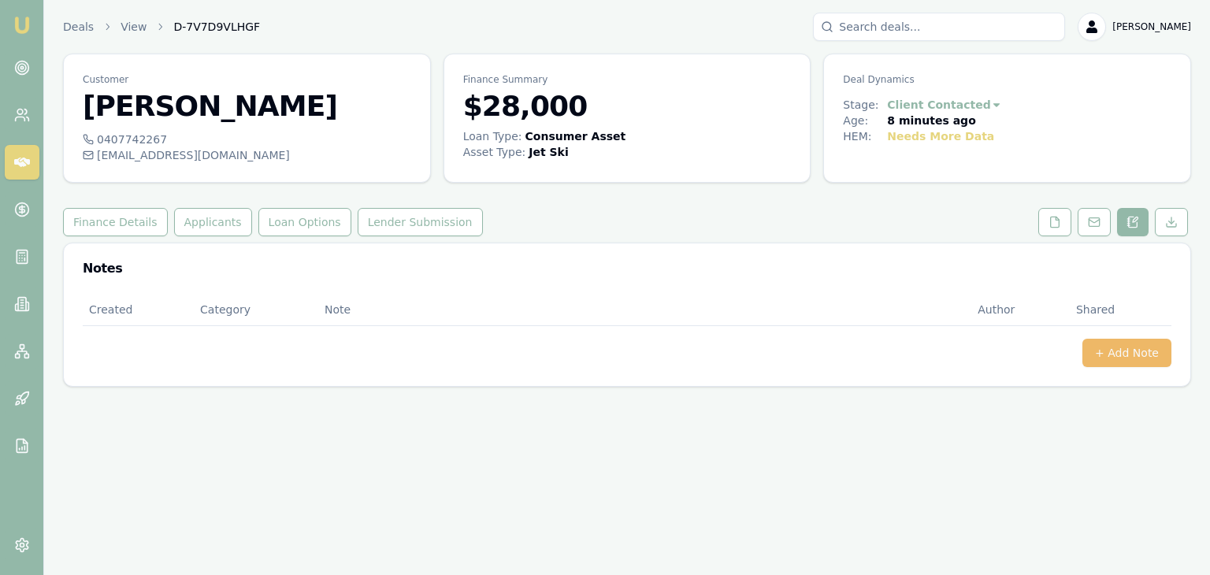
click at [1113, 352] on button "+ Add Note" at bounding box center [1127, 353] width 89 height 28
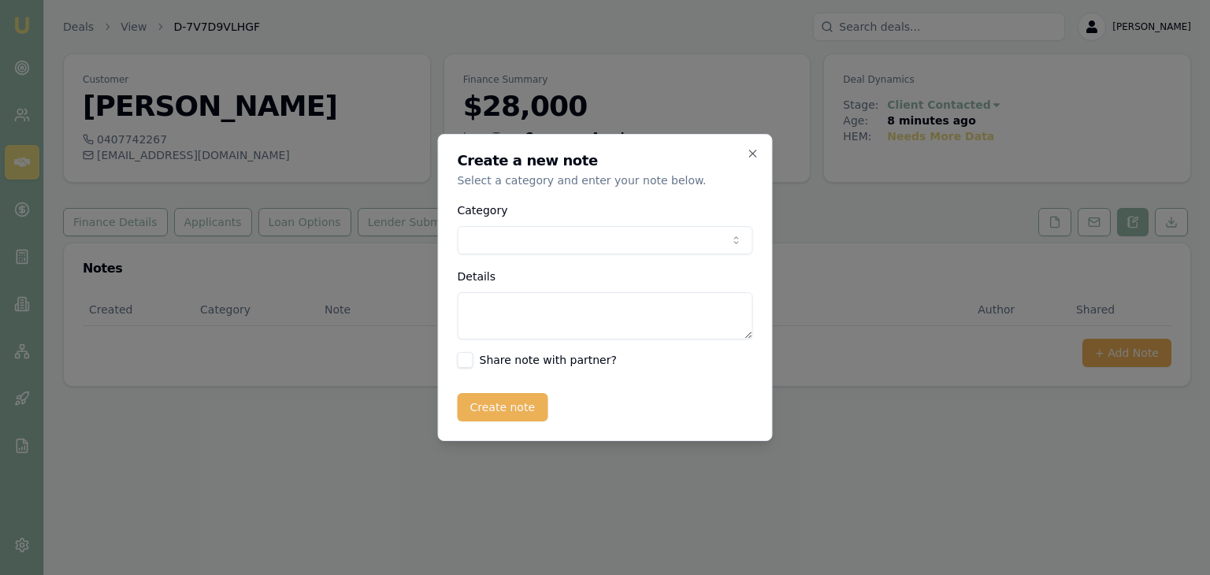
click at [577, 239] on body "Emu Broker Deals View D-7V7D9VLHGF [PERSON_NAME] Toggle Menu Customer [PERSON_N…" at bounding box center [605, 287] width 1210 height 575
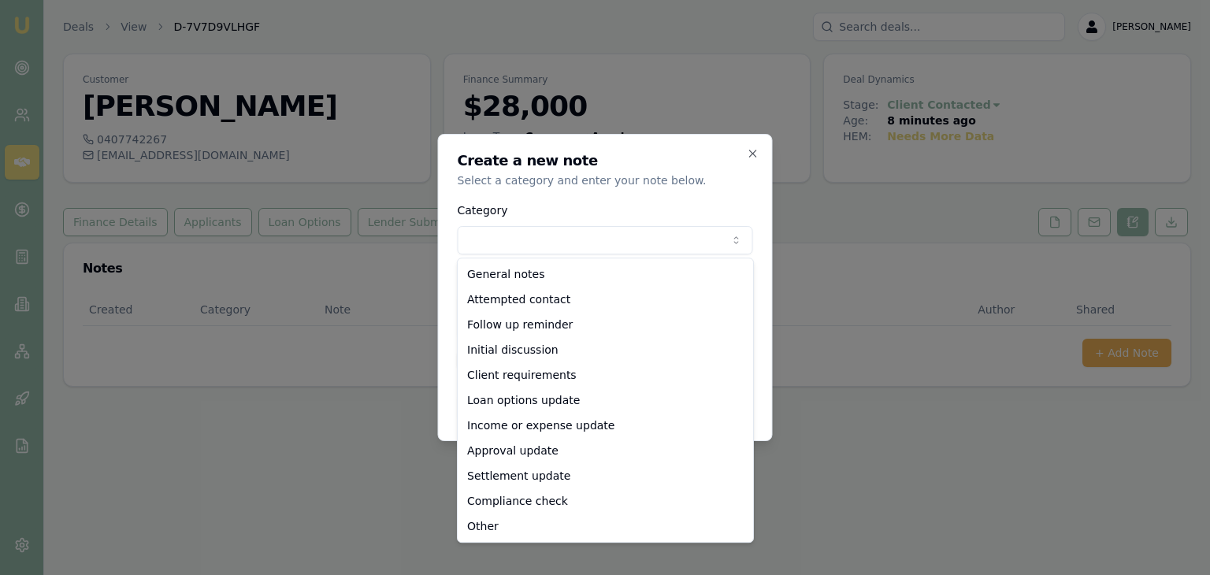
select select "INITIAL_DISCUSSION"
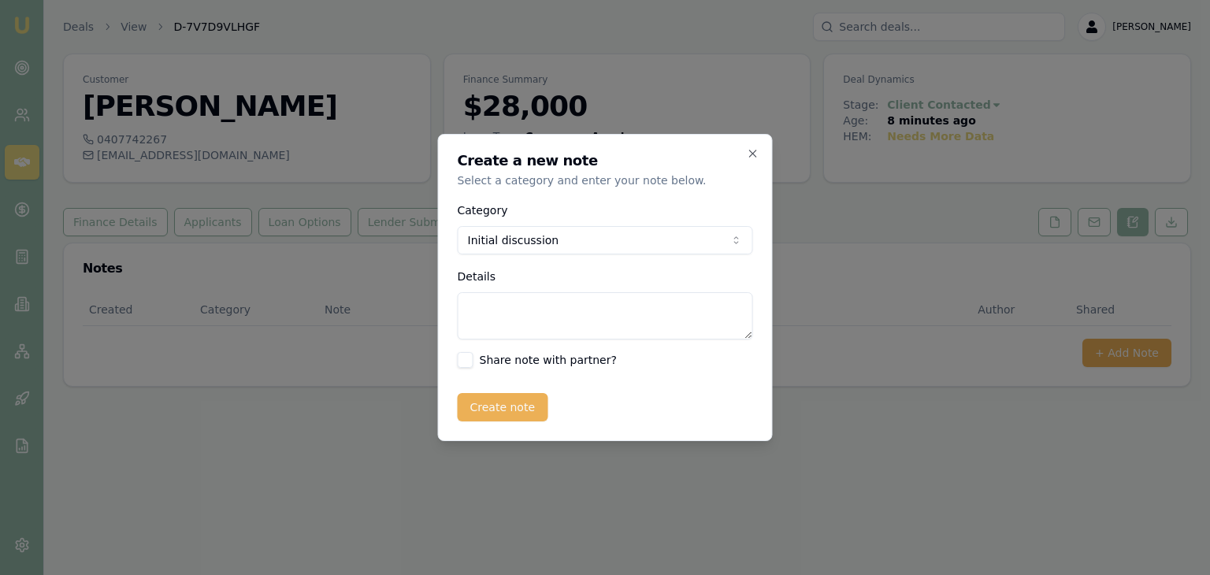
click at [509, 300] on textarea "Details" at bounding box center [606, 315] width 296 height 47
type textarea "Will send document request"
click at [481, 407] on button "Create note" at bounding box center [503, 407] width 91 height 28
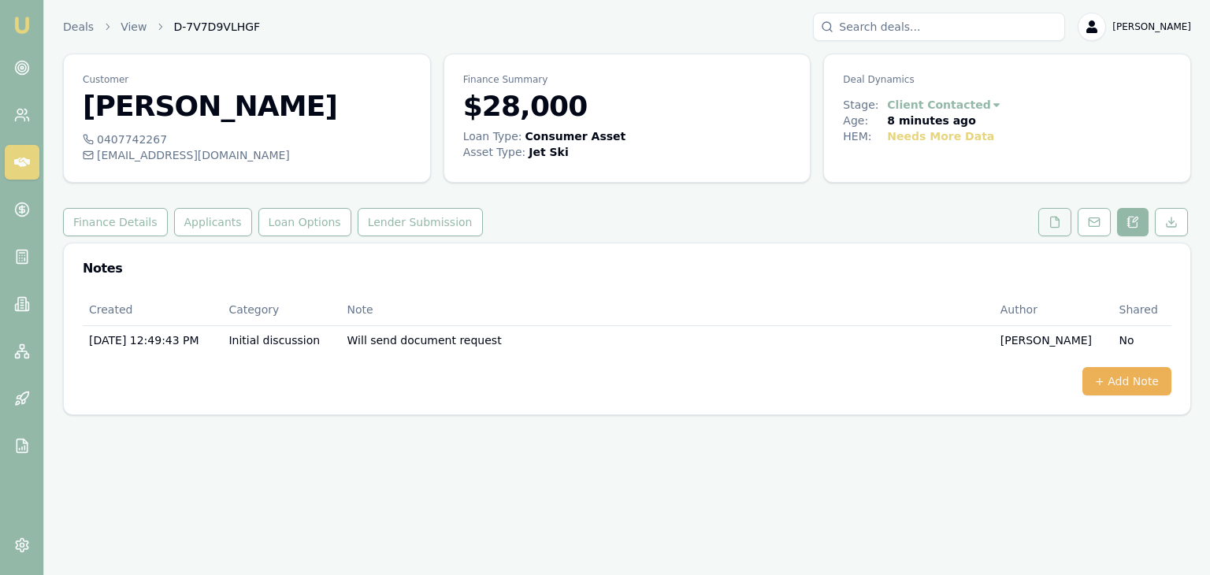
click at [1052, 221] on icon at bounding box center [1055, 222] width 9 height 10
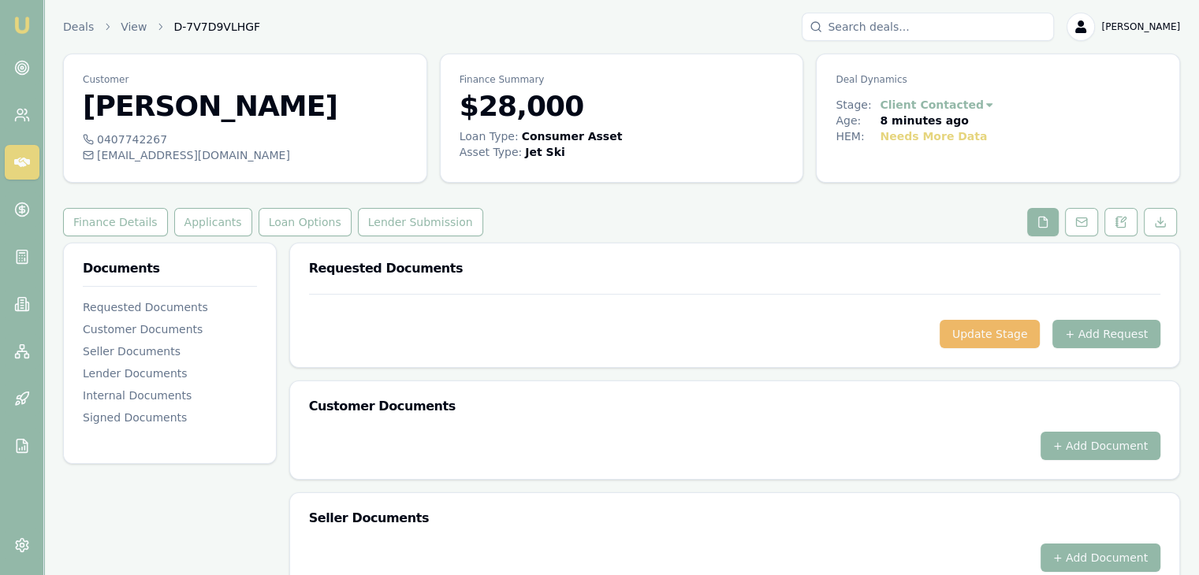
click at [1017, 329] on button "Update Stage" at bounding box center [989, 334] width 101 height 28
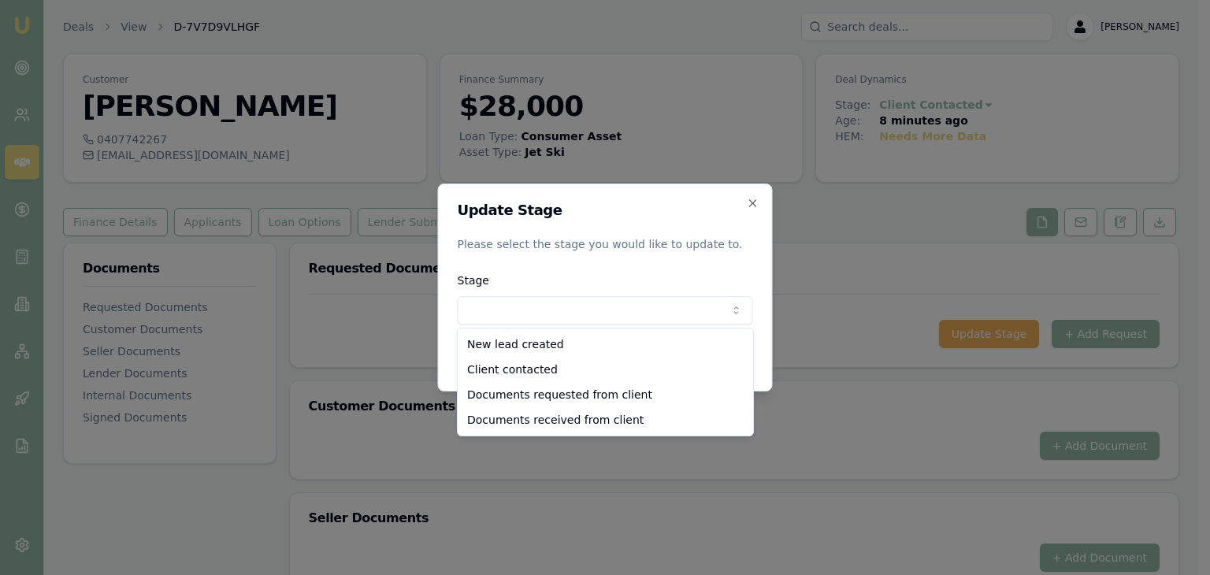
click at [501, 306] on body "Emu Broker Deals View D-7V7D9VLHGF [PERSON_NAME] Toggle Menu Customer [PERSON_N…" at bounding box center [599, 287] width 1199 height 575
select select "CLIENT_CONTACTED"
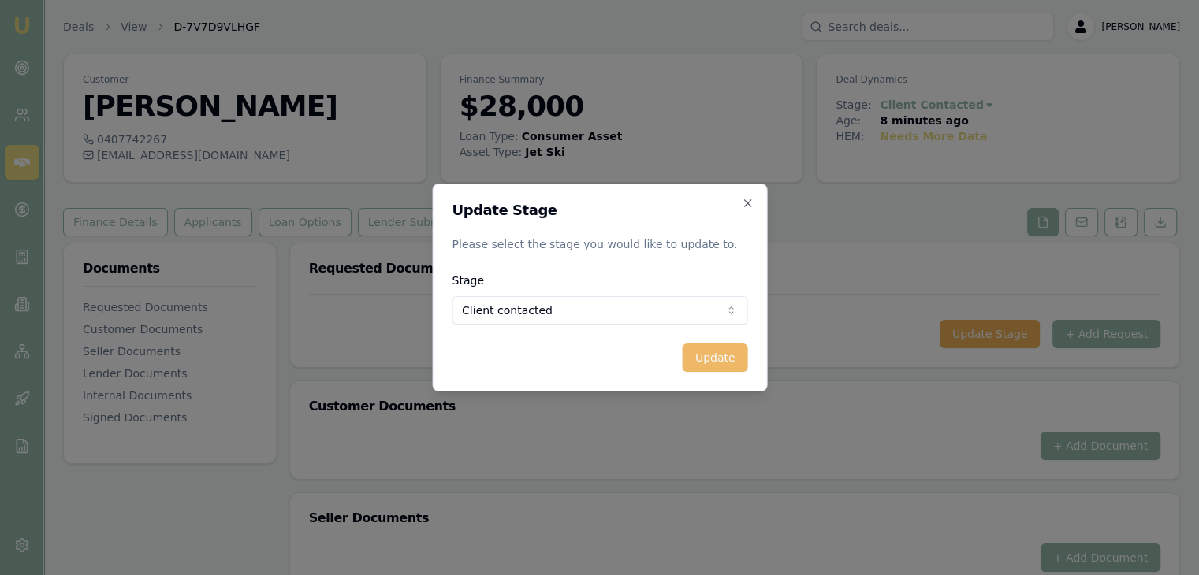
click at [703, 362] on button "Update" at bounding box center [714, 358] width 65 height 28
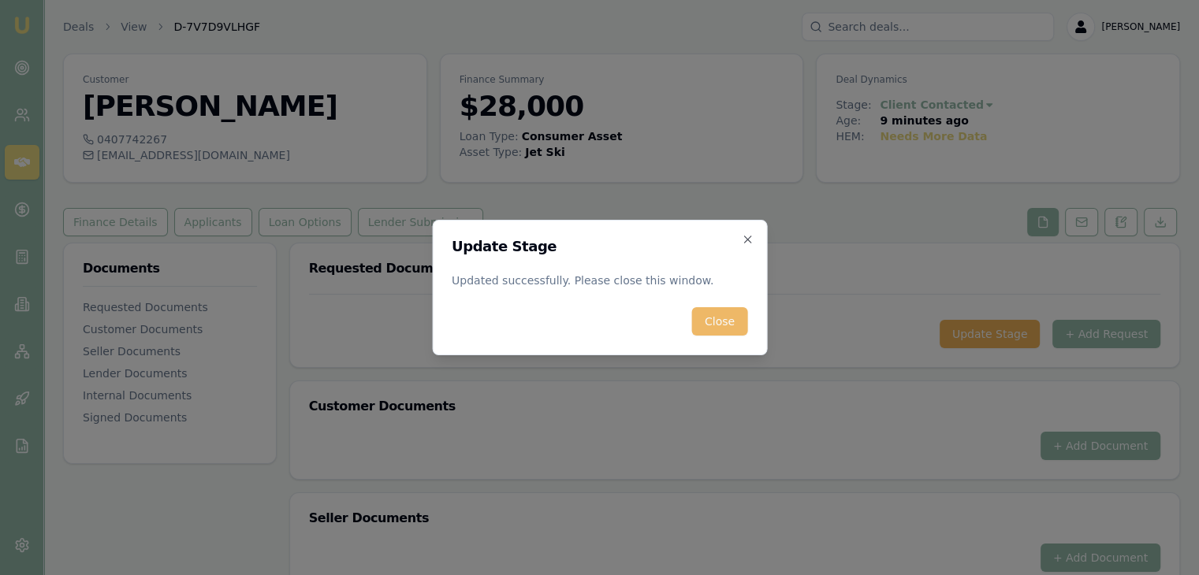
click at [711, 319] on button "Close" at bounding box center [719, 321] width 55 height 28
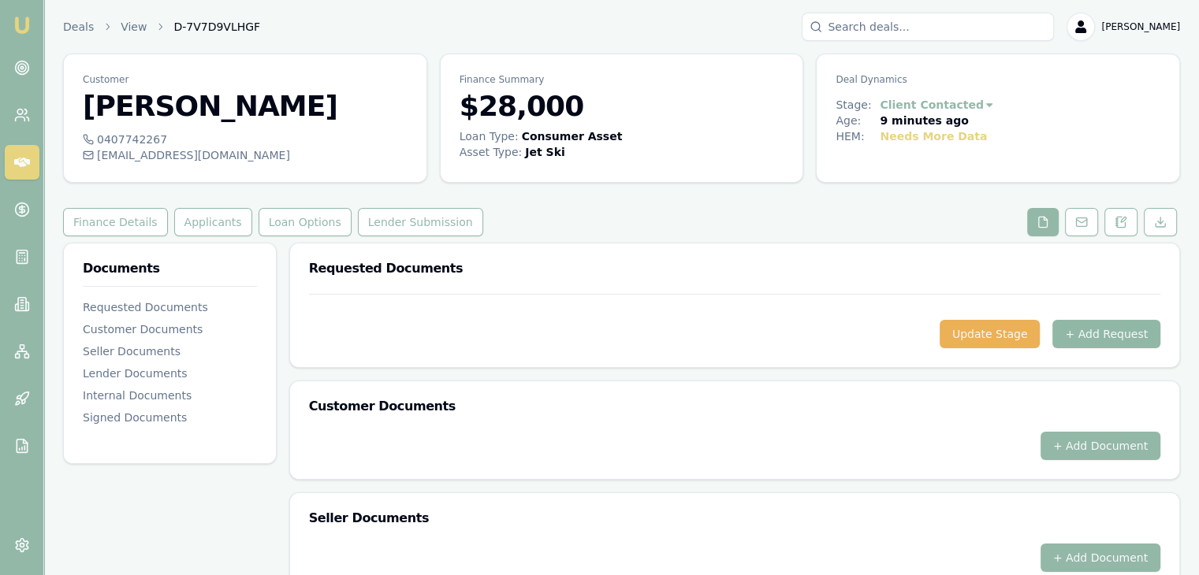
click at [1109, 330] on button "+ Add Request" at bounding box center [1106, 334] width 108 height 28
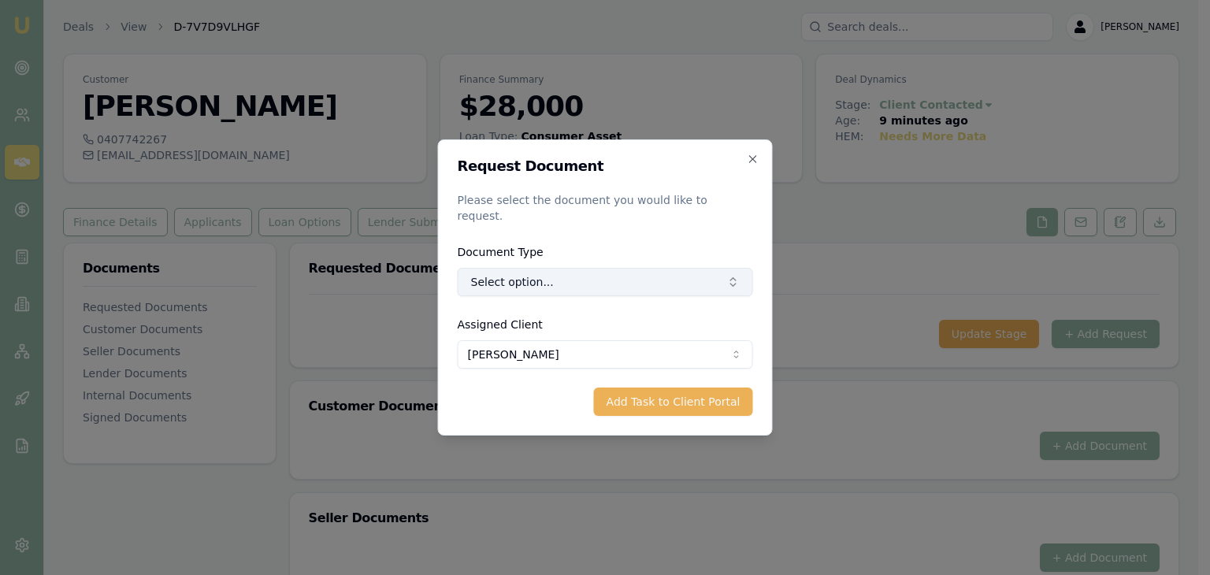
click at [570, 275] on button "Select option..." at bounding box center [606, 282] width 296 height 28
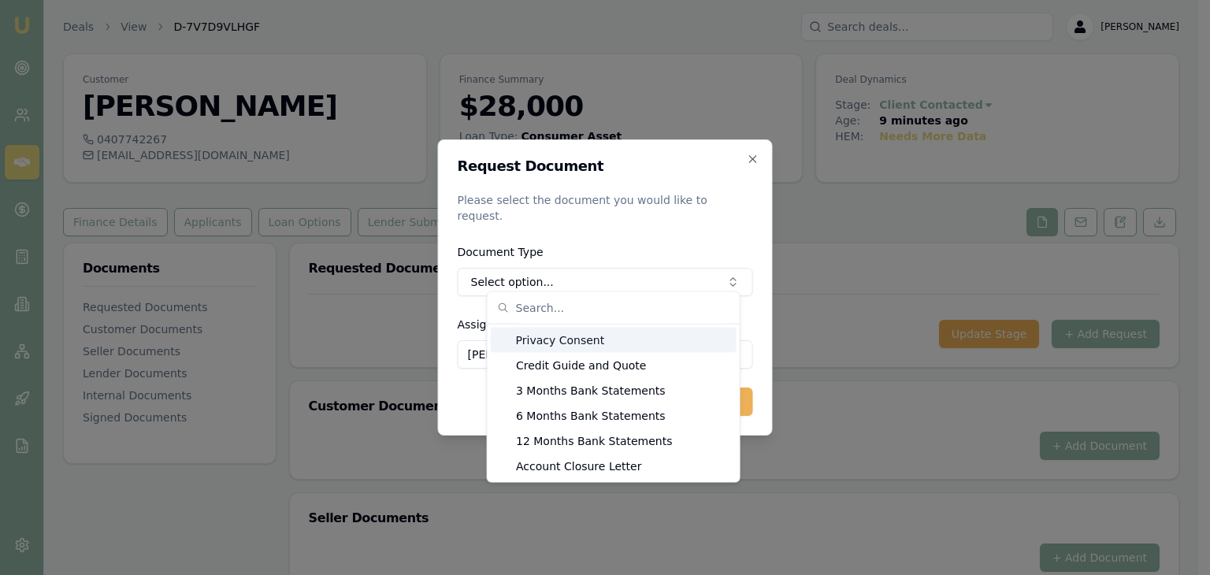
click at [559, 338] on div "Privacy Consent" at bounding box center [614, 340] width 246 height 25
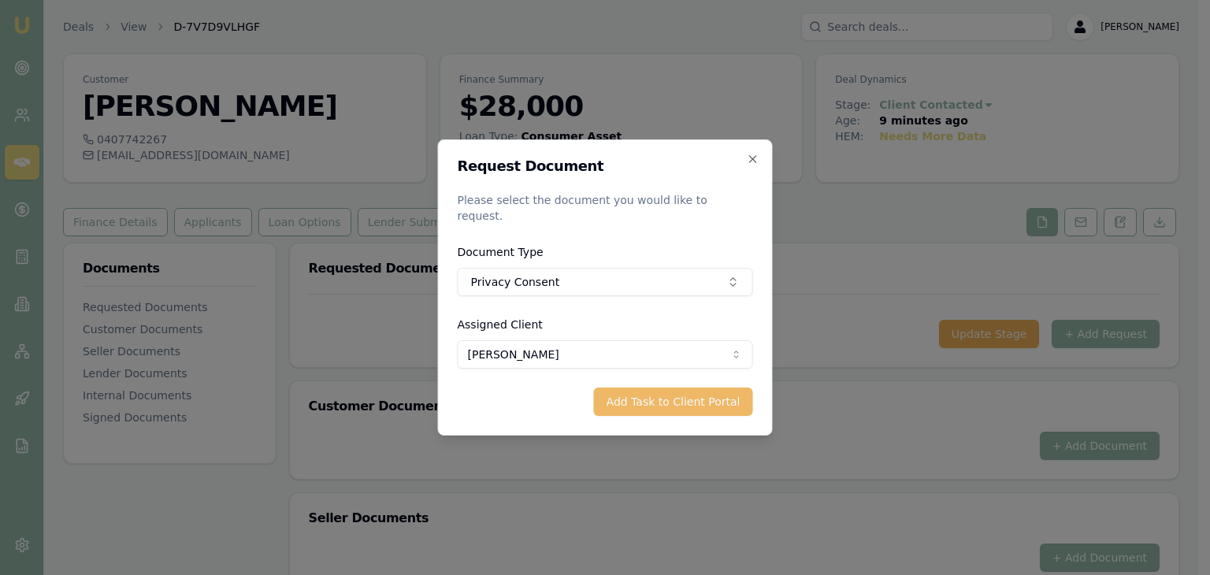
click at [658, 395] on button "Add Task to Client Portal" at bounding box center [673, 402] width 159 height 28
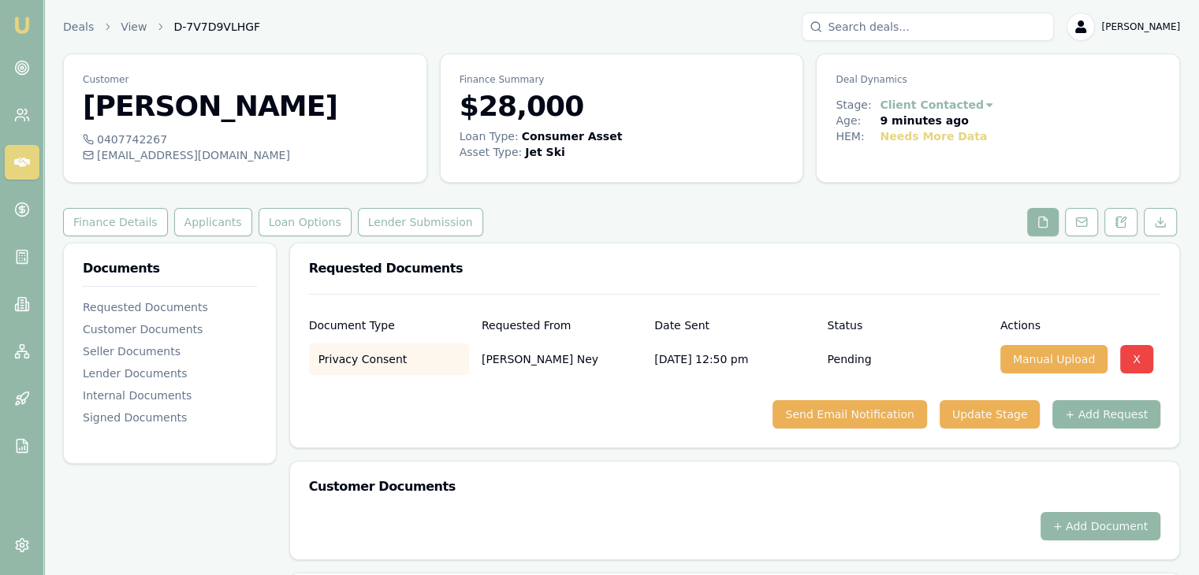
click at [1095, 409] on button "+ Add Request" at bounding box center [1106, 414] width 108 height 28
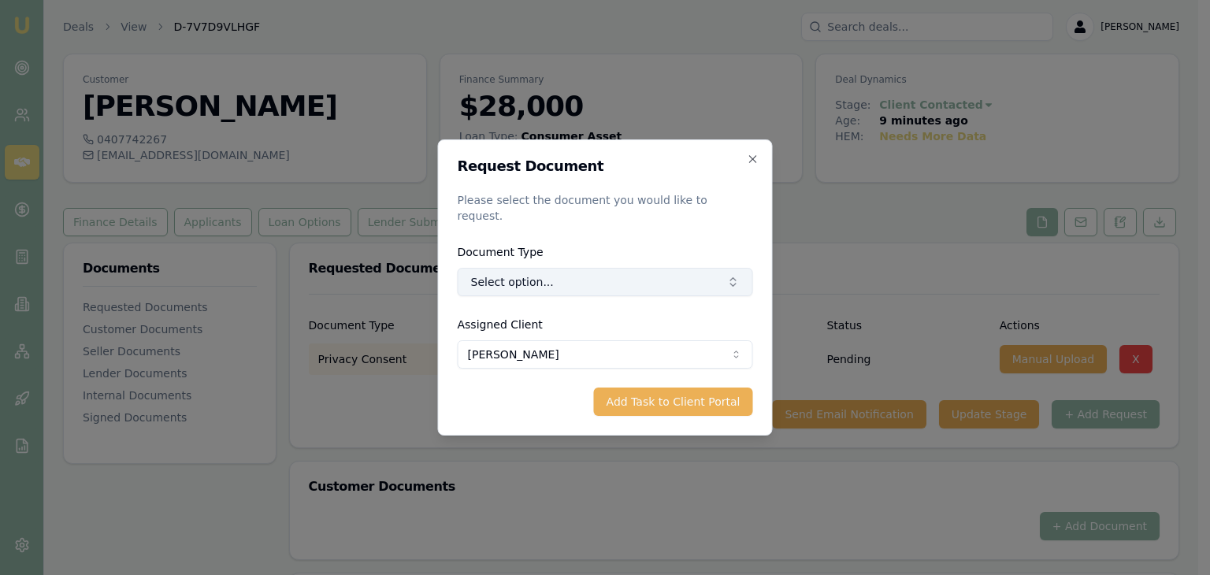
click at [523, 276] on button "Select option..." at bounding box center [606, 282] width 296 height 28
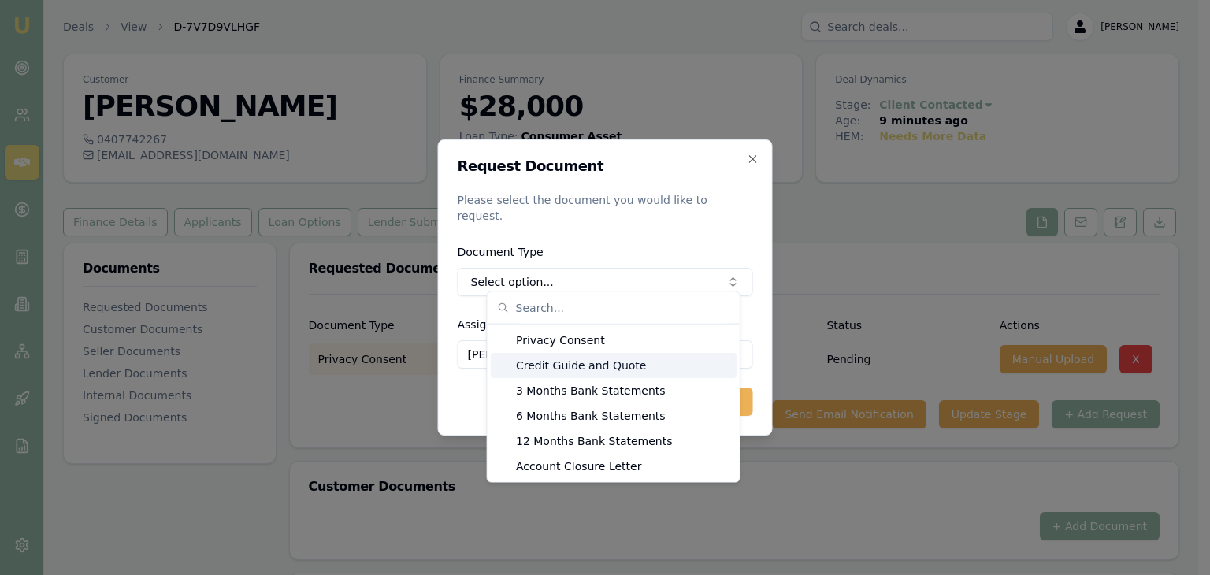
click at [525, 365] on div "Credit Guide and Quote" at bounding box center [614, 365] width 246 height 25
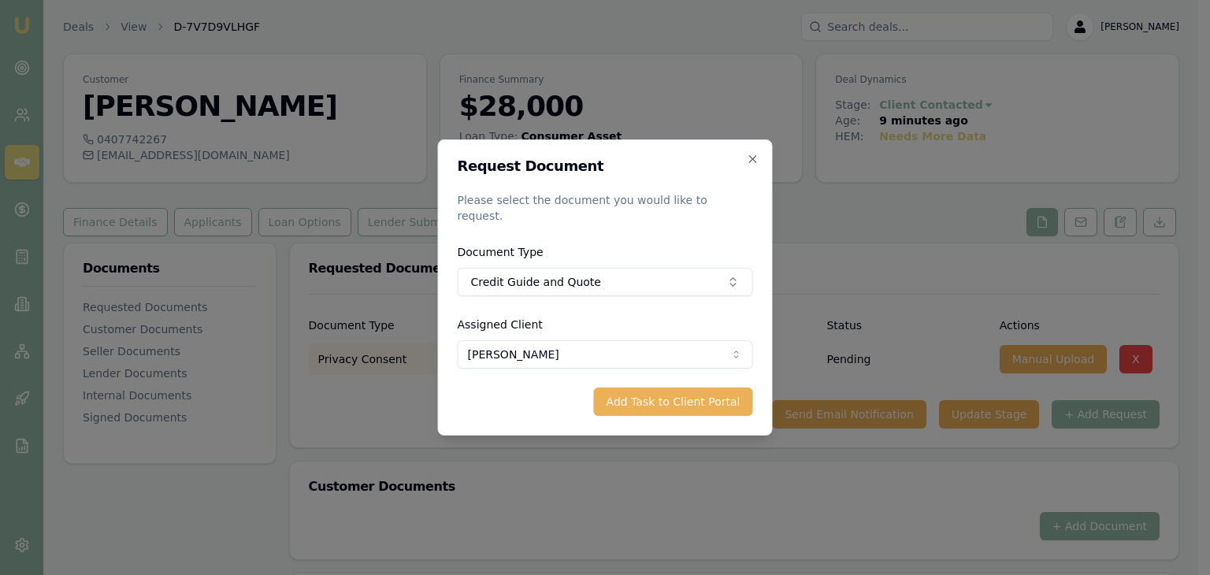
click at [649, 390] on button "Add Task to Client Portal" at bounding box center [673, 402] width 159 height 28
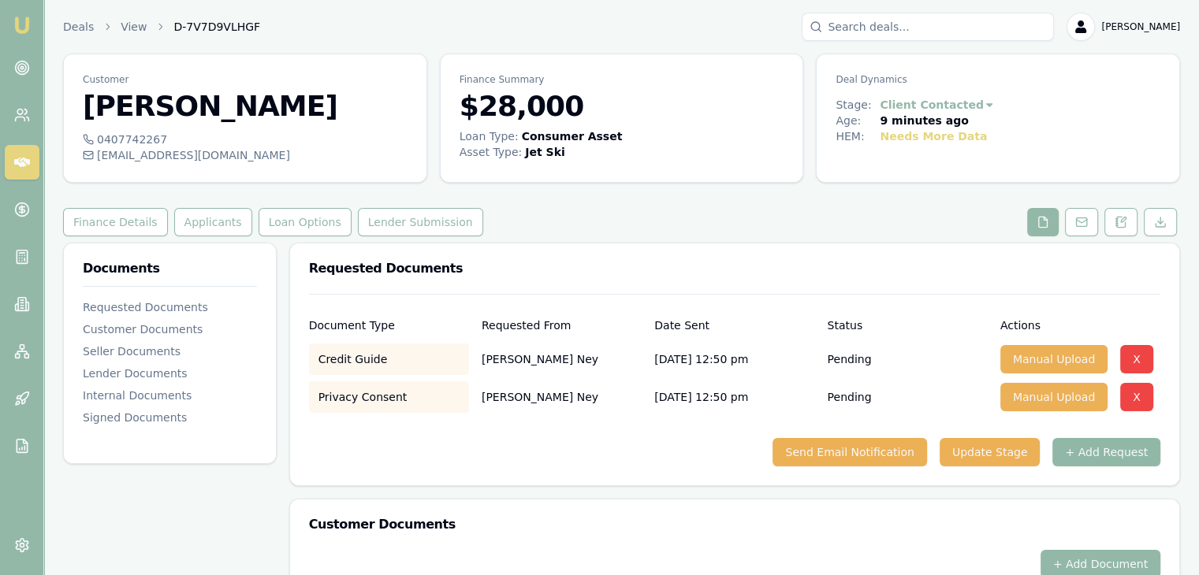
click at [1100, 448] on button "+ Add Request" at bounding box center [1106, 452] width 108 height 28
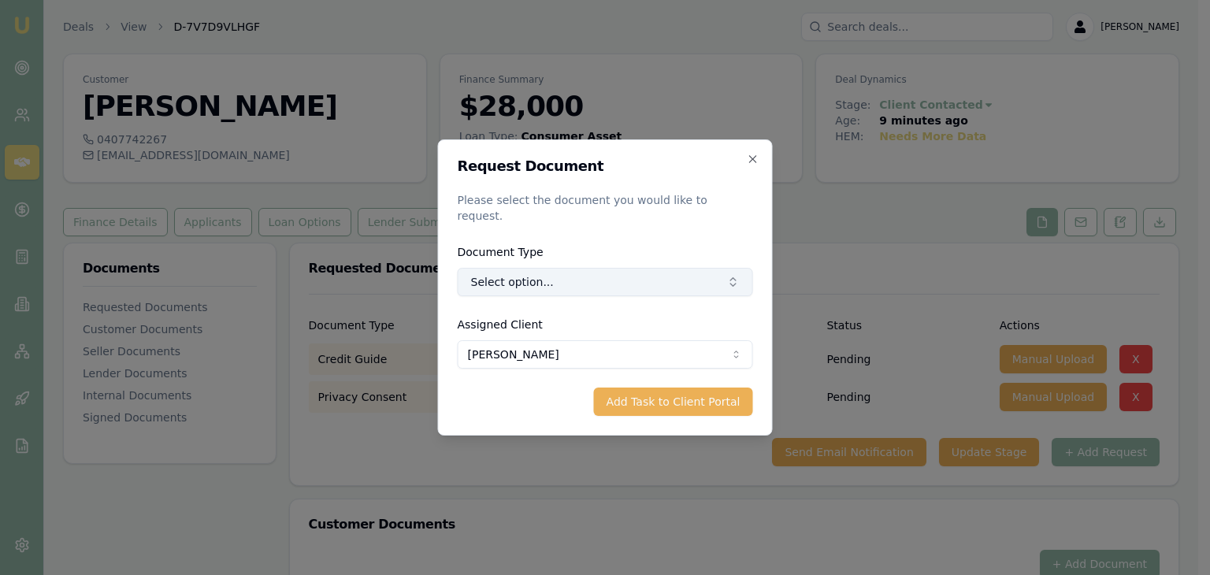
click at [731, 279] on icon "button" at bounding box center [733, 282] width 13 height 13
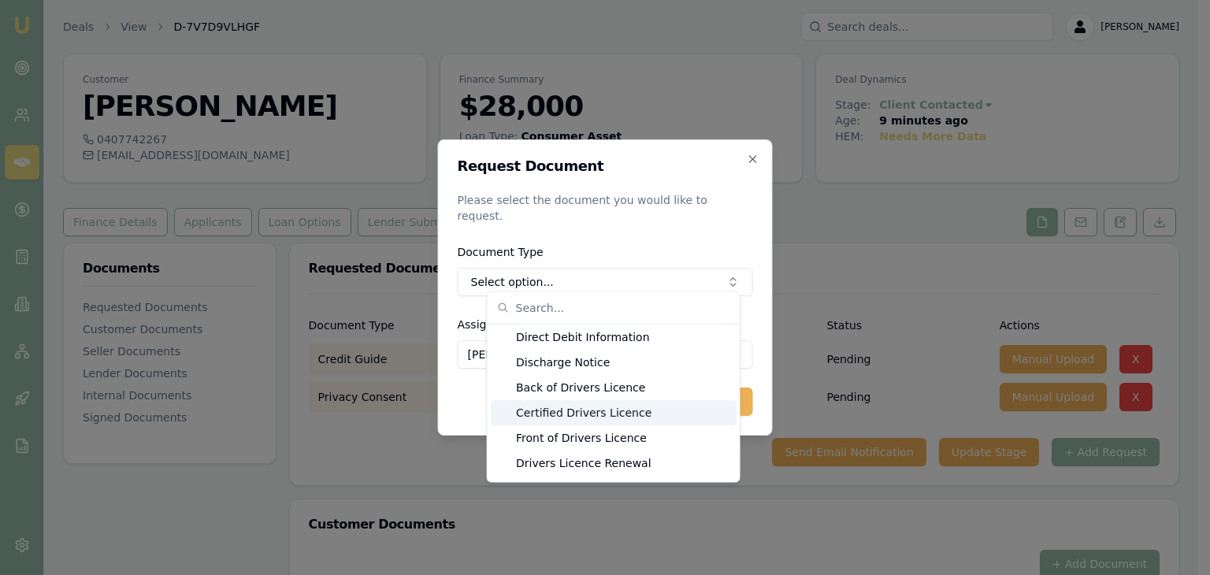
scroll to position [768, 0]
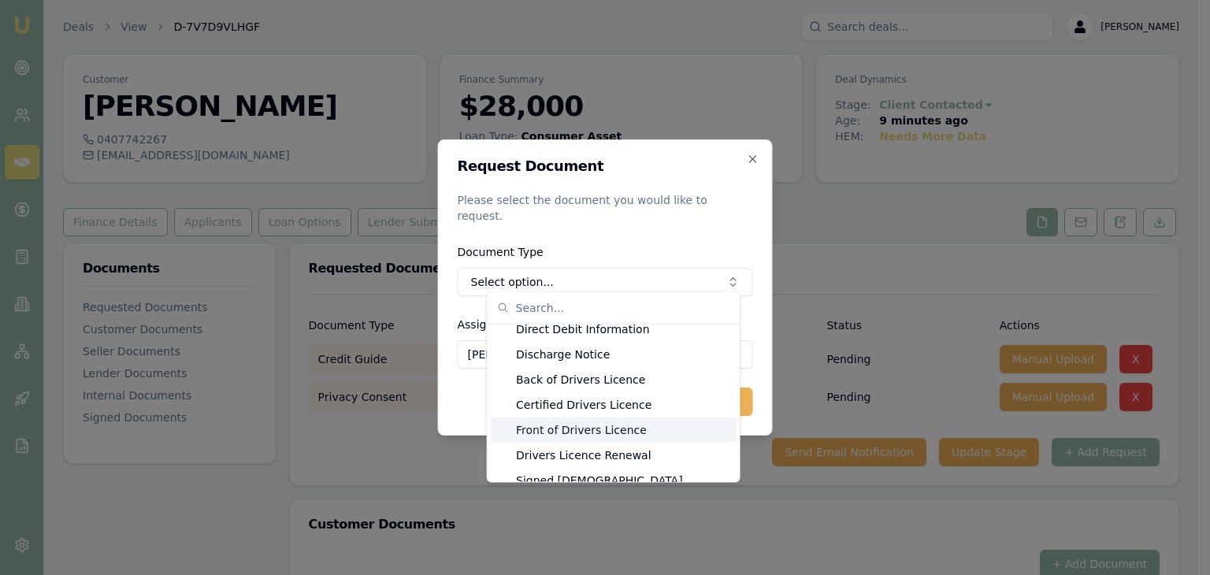
click at [564, 429] on div "Front of Drivers Licence" at bounding box center [614, 430] width 246 height 25
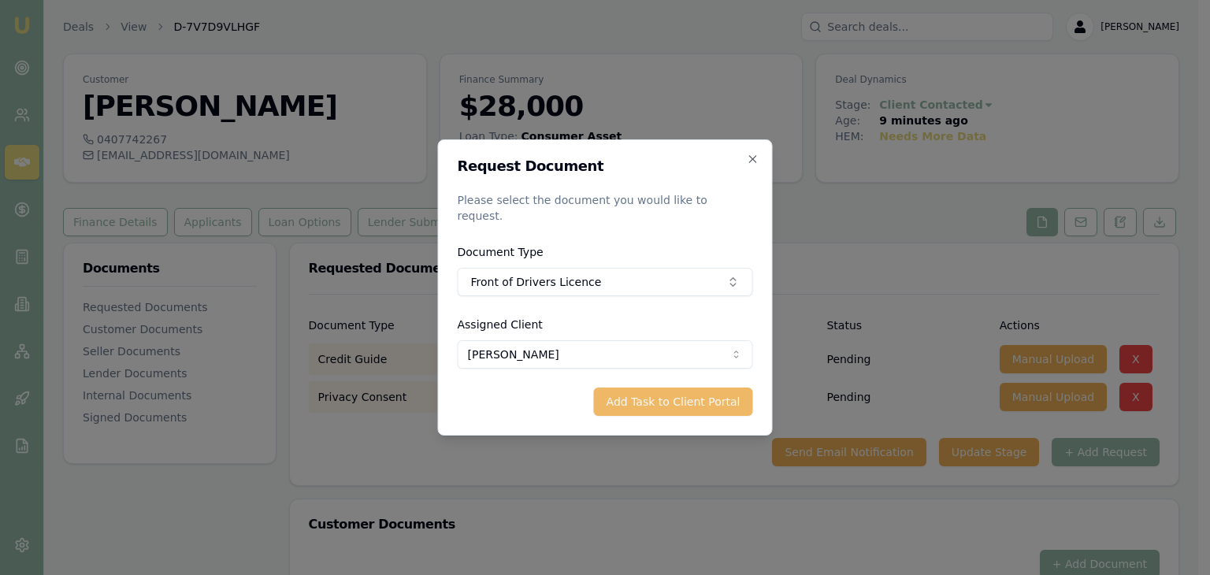
click at [654, 392] on button "Add Task to Client Portal" at bounding box center [673, 402] width 159 height 28
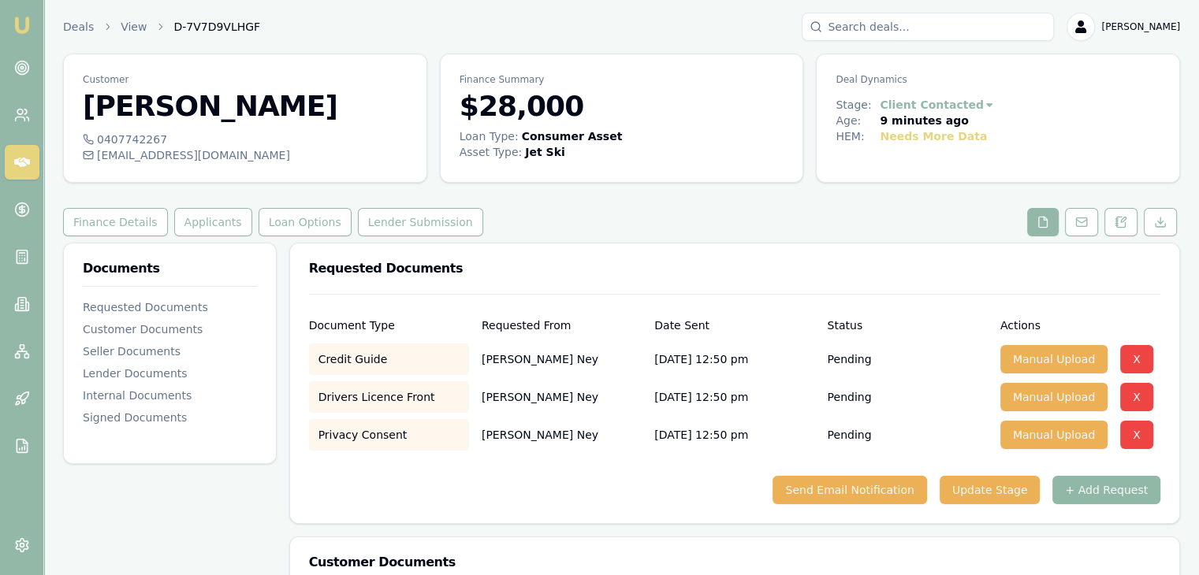
click at [1096, 487] on button "+ Add Request" at bounding box center [1106, 490] width 108 height 28
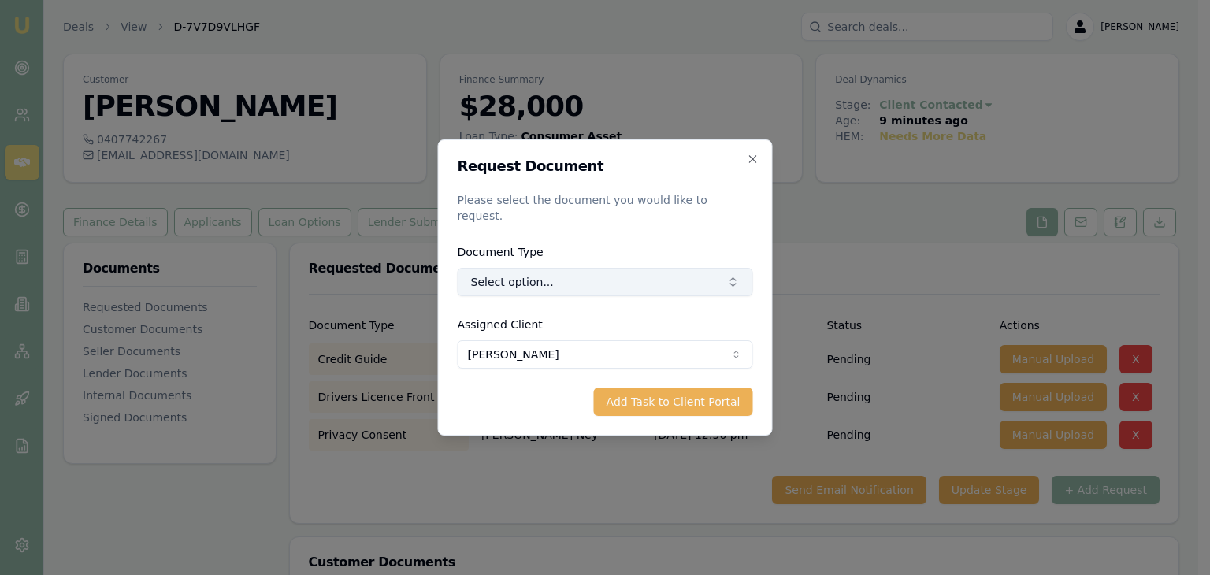
click at [678, 277] on button "Select option..." at bounding box center [606, 282] width 296 height 28
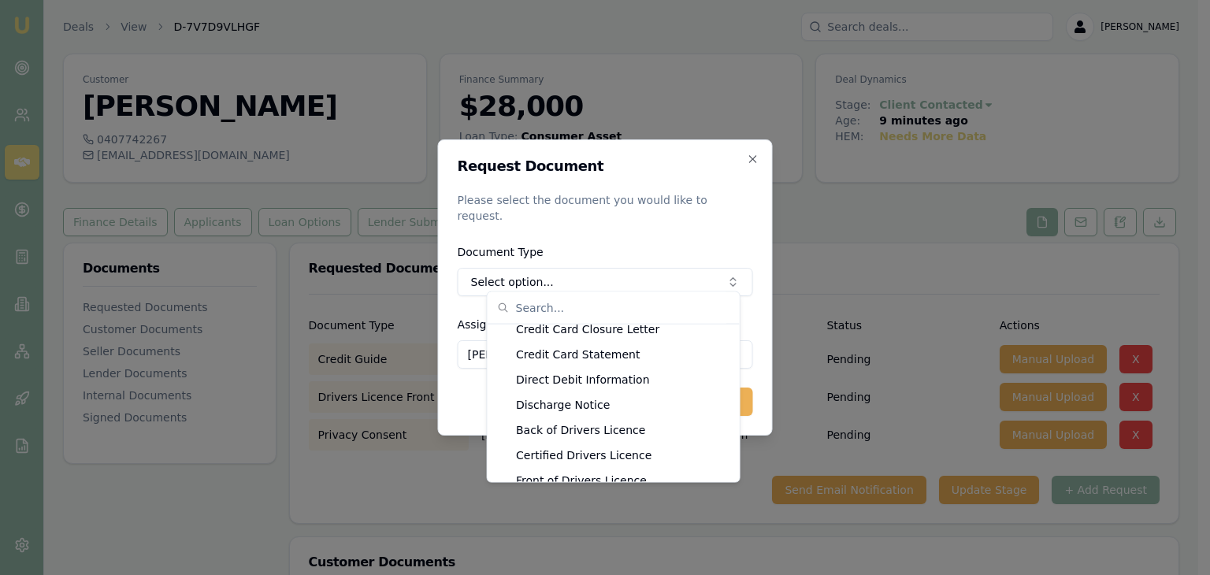
scroll to position [743, 0]
click at [558, 403] on div "Back of Drivers Licence" at bounding box center [614, 404] width 246 height 25
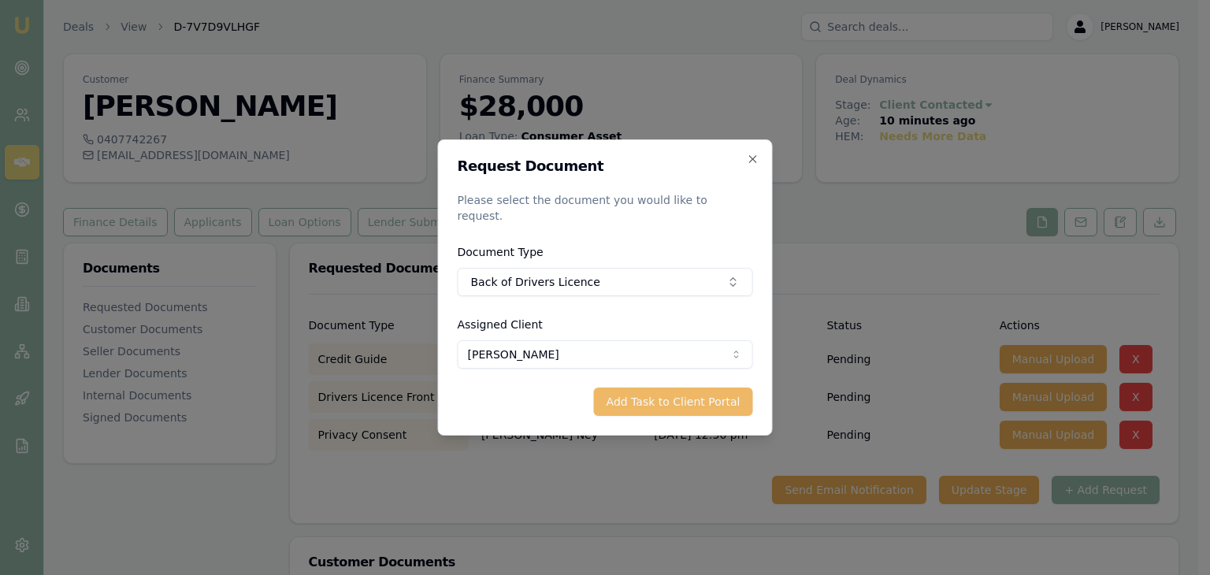
click at [658, 394] on button "Add Task to Client Portal" at bounding box center [673, 402] width 159 height 28
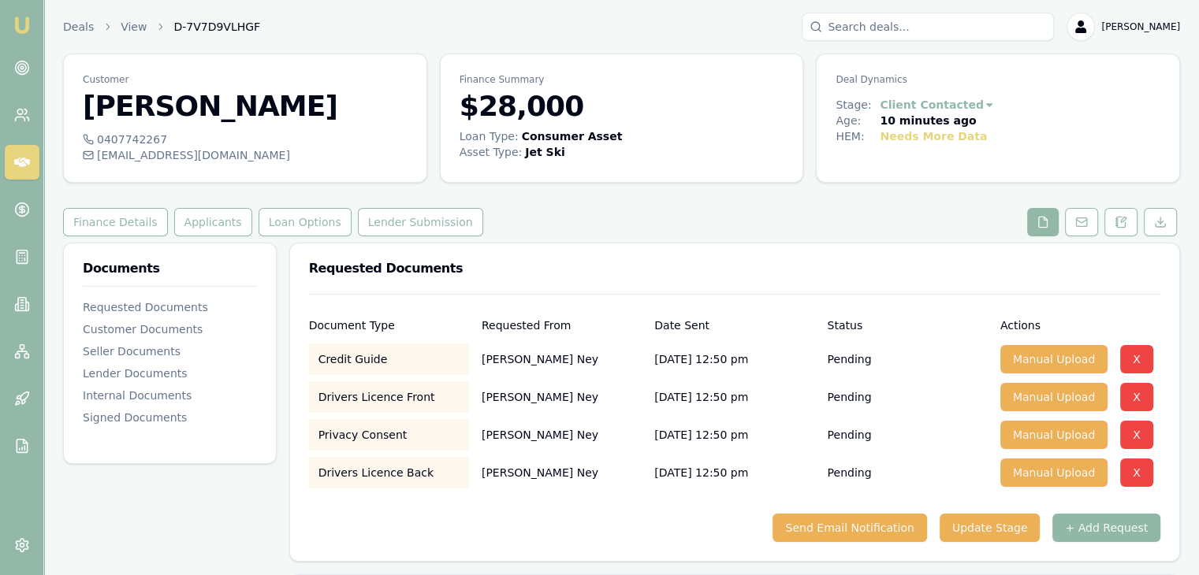
click at [1096, 528] on button "+ Add Request" at bounding box center [1106, 528] width 108 height 28
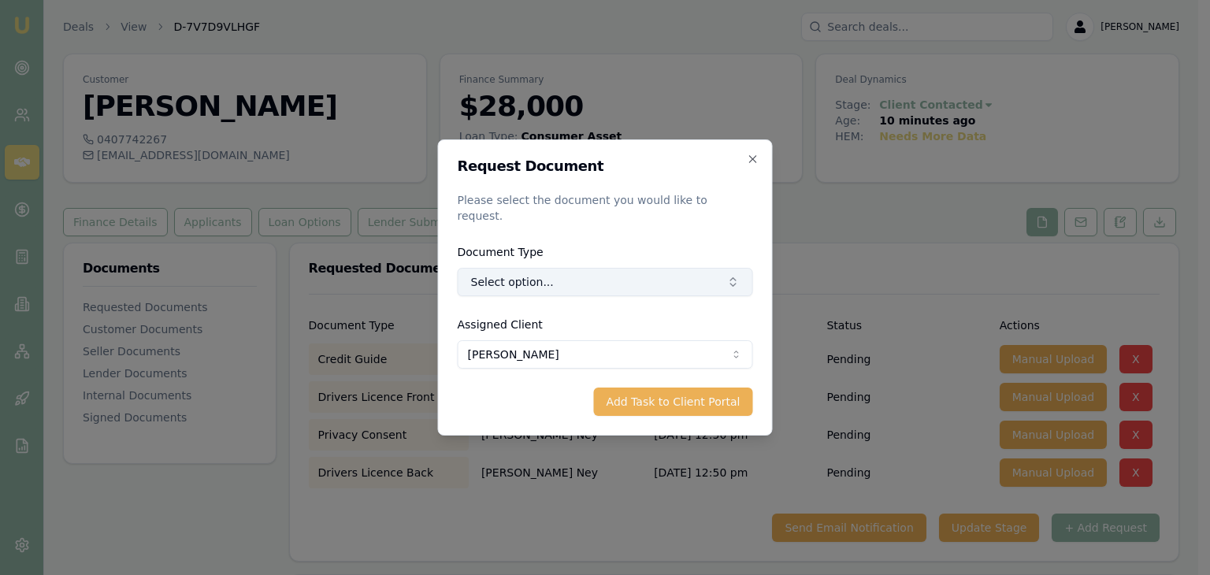
click at [540, 269] on button "Select option..." at bounding box center [606, 282] width 296 height 28
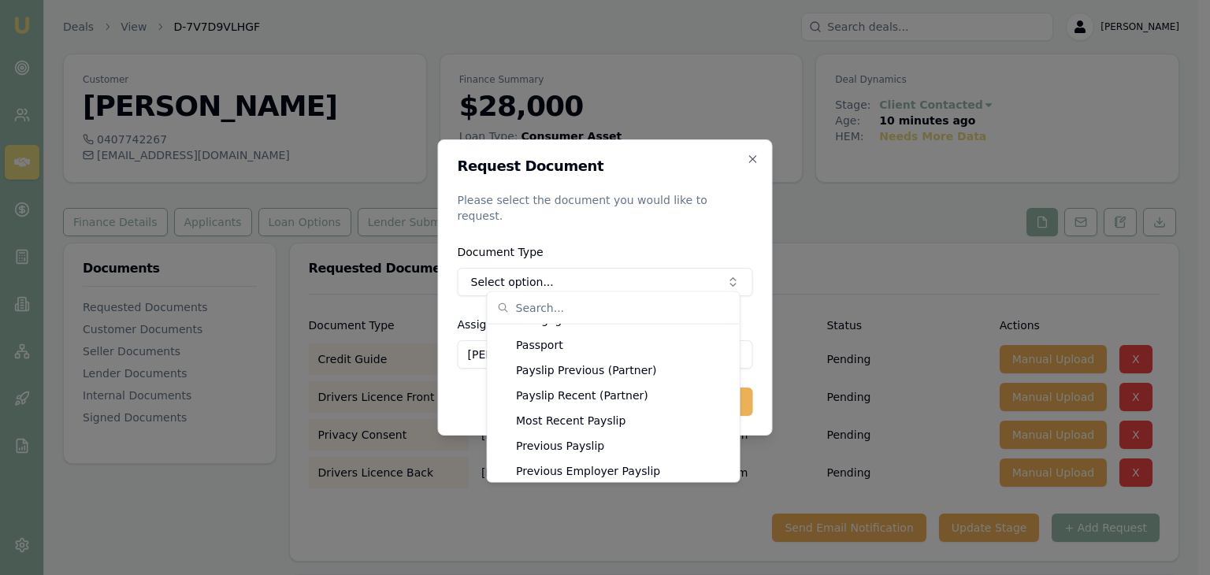
scroll to position [1307, 0]
click at [571, 423] on div "Most Recent Payslip" at bounding box center [614, 419] width 246 height 25
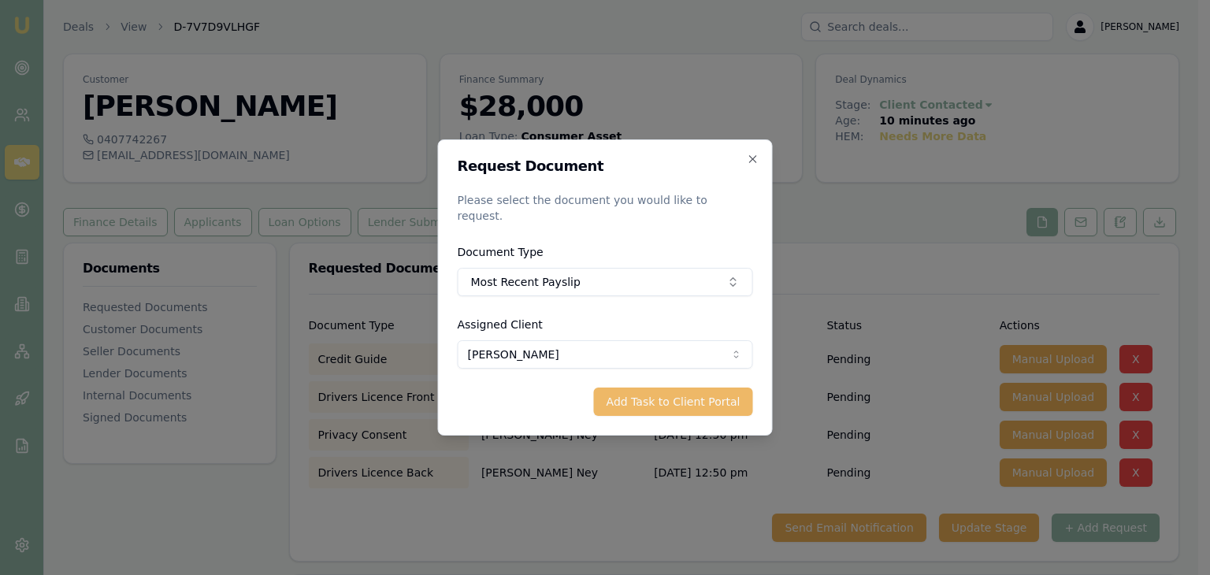
click at [685, 392] on button "Add Task to Client Portal" at bounding box center [673, 402] width 159 height 28
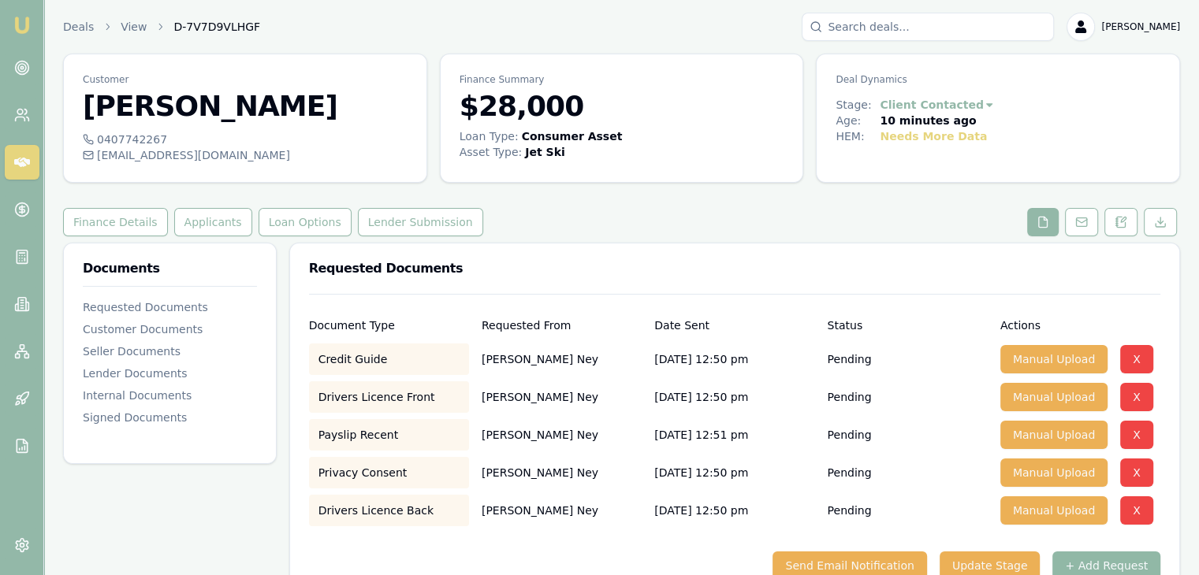
click at [1097, 562] on button "+ Add Request" at bounding box center [1106, 566] width 108 height 28
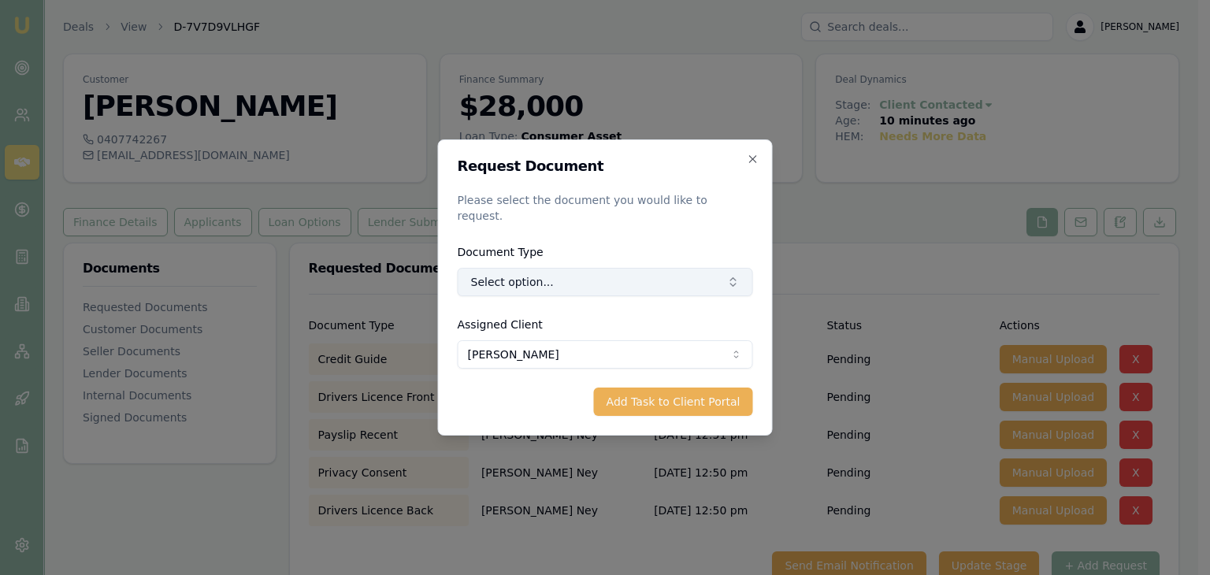
click at [606, 277] on button "Select option..." at bounding box center [606, 282] width 296 height 28
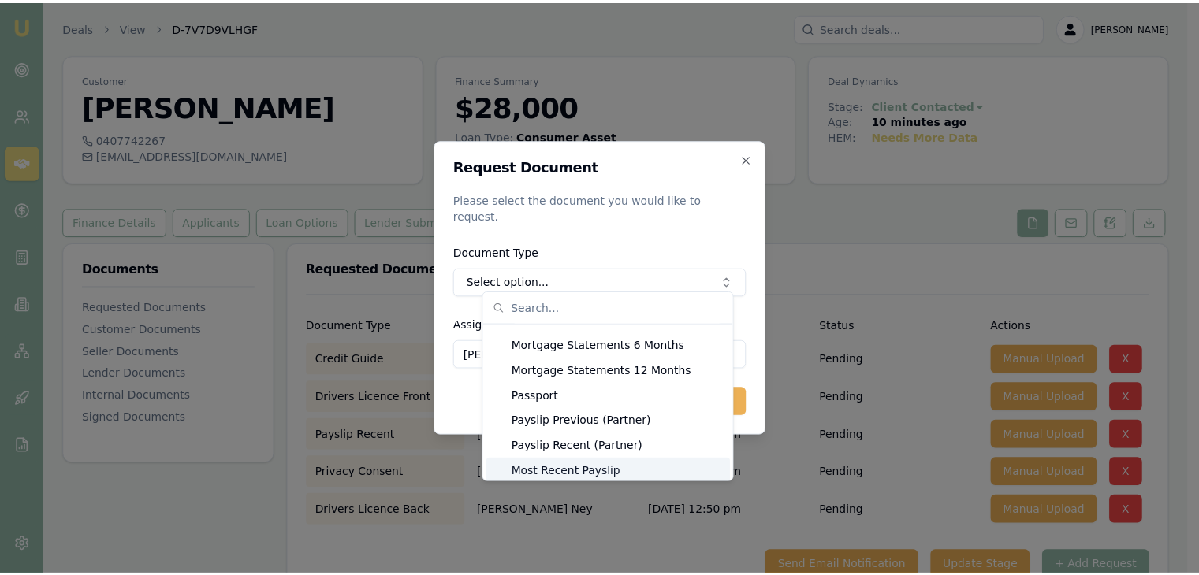
scroll to position [1287, 0]
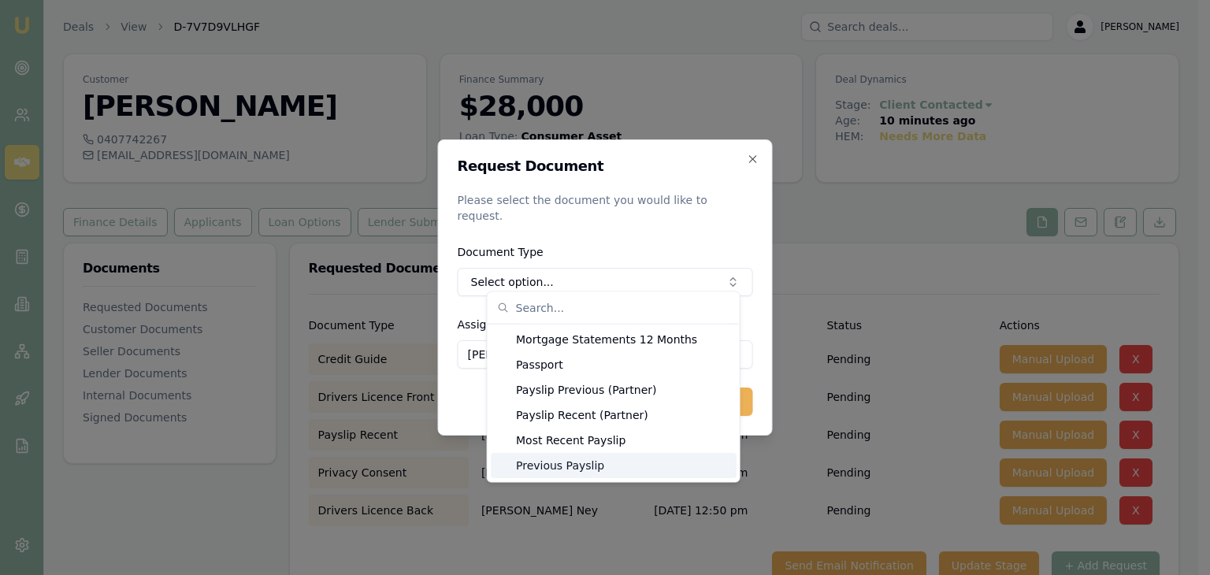
click at [585, 464] on div "Previous Payslip" at bounding box center [614, 465] width 246 height 25
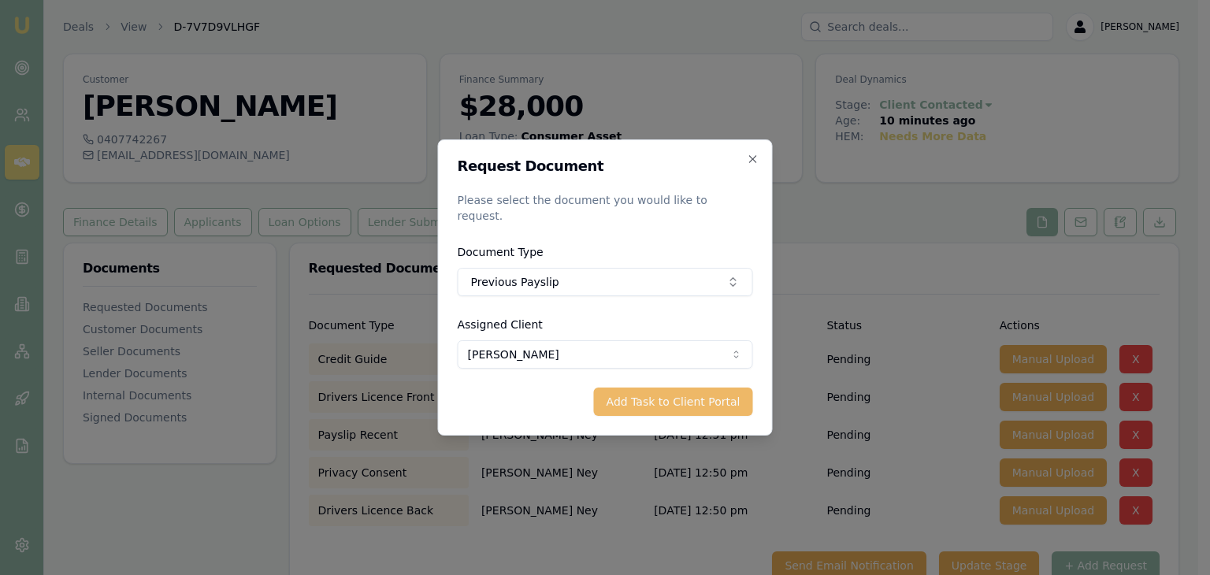
click at [676, 395] on button "Add Task to Client Portal" at bounding box center [673, 402] width 159 height 28
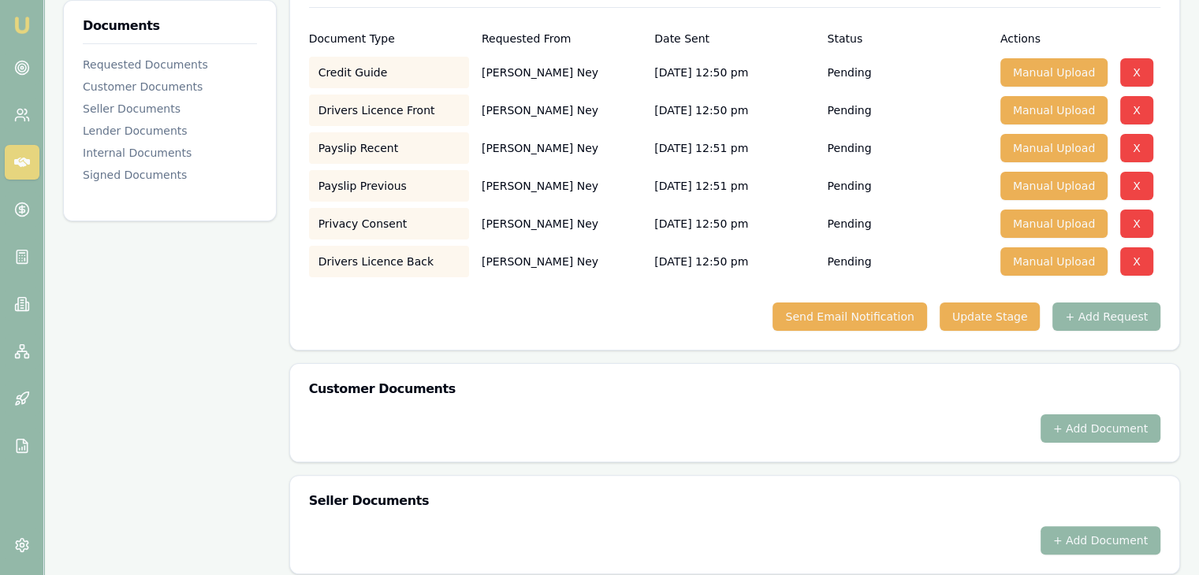
scroll to position [315, 0]
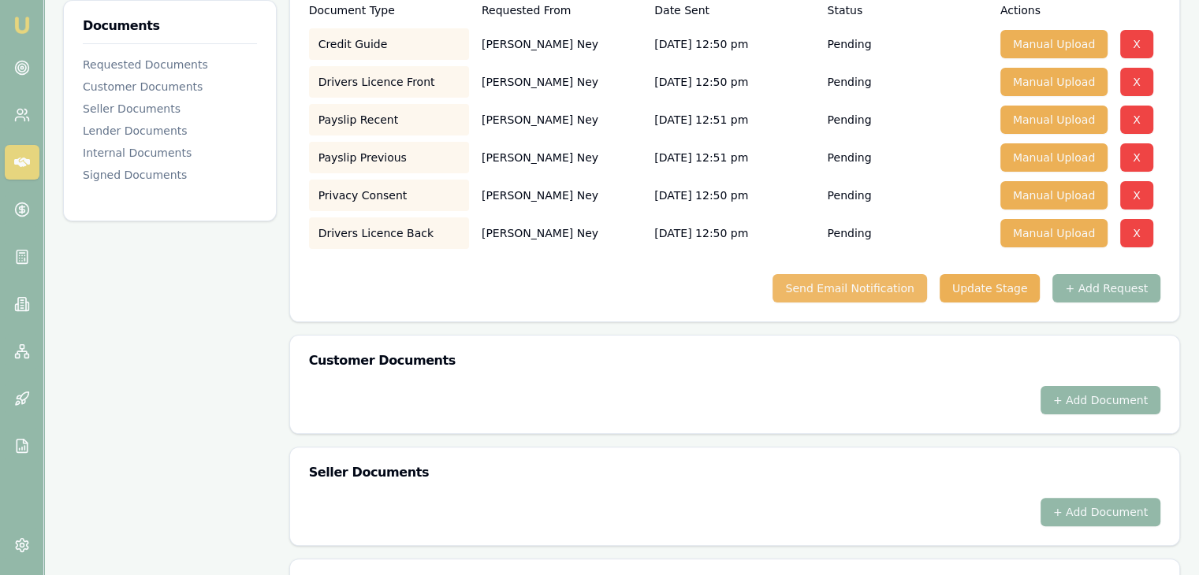
click at [866, 285] on button "Send Email Notification" at bounding box center [849, 288] width 154 height 28
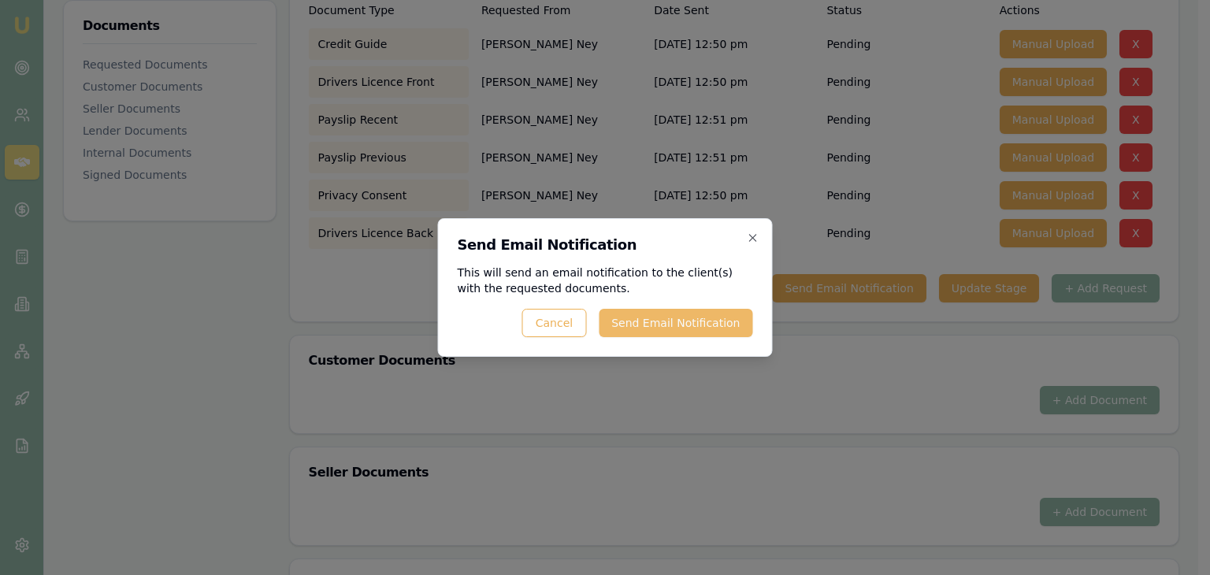
click at [646, 325] on button "Send Email Notification" at bounding box center [676, 323] width 154 height 28
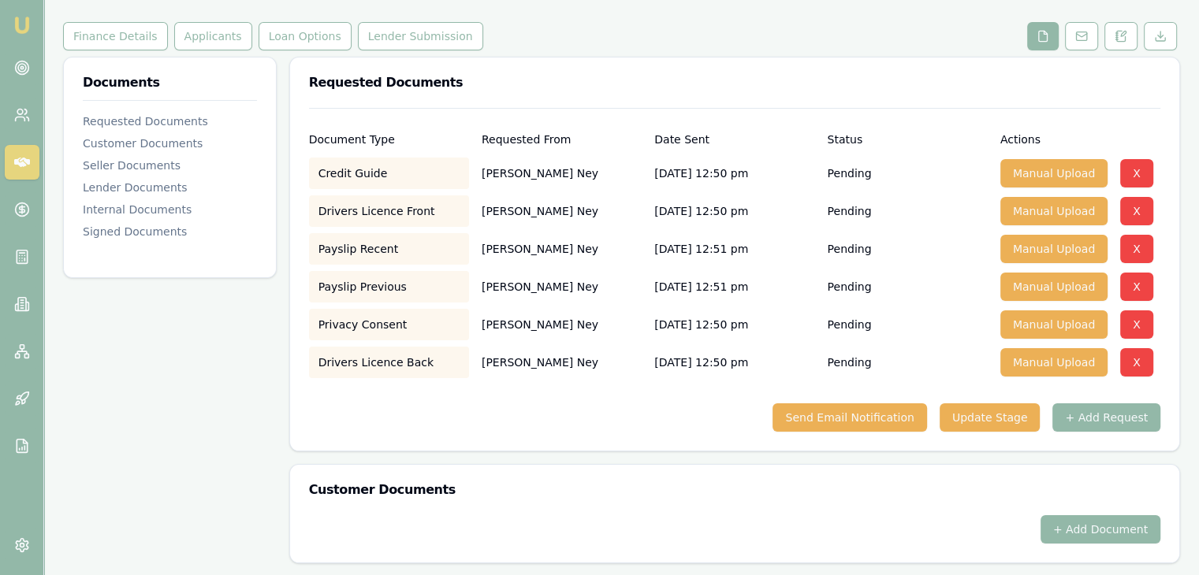
scroll to position [0, 0]
